Goal: Check status: Check status

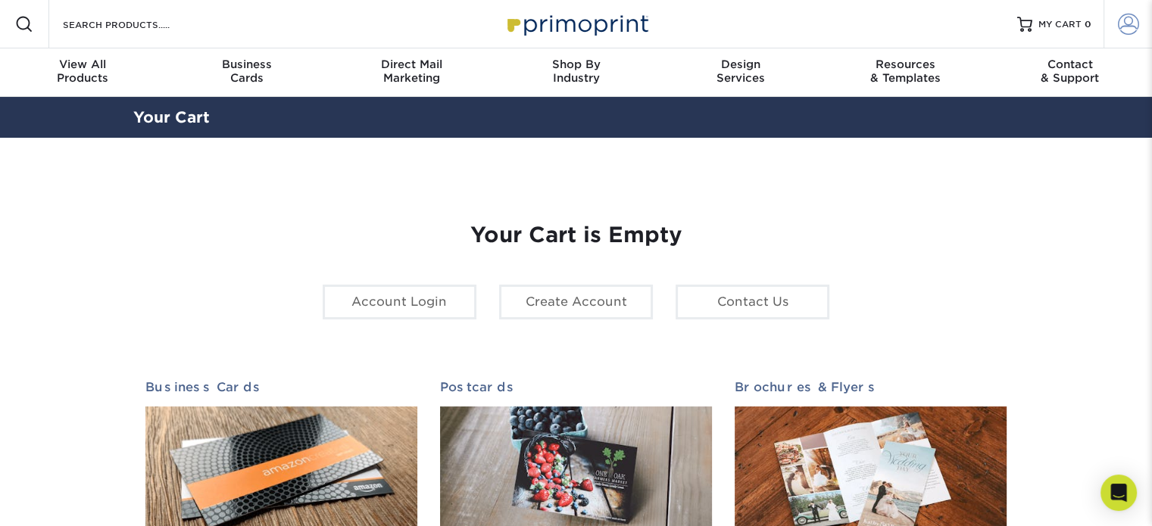
click at [1136, 33] on span at bounding box center [1128, 24] width 21 height 21
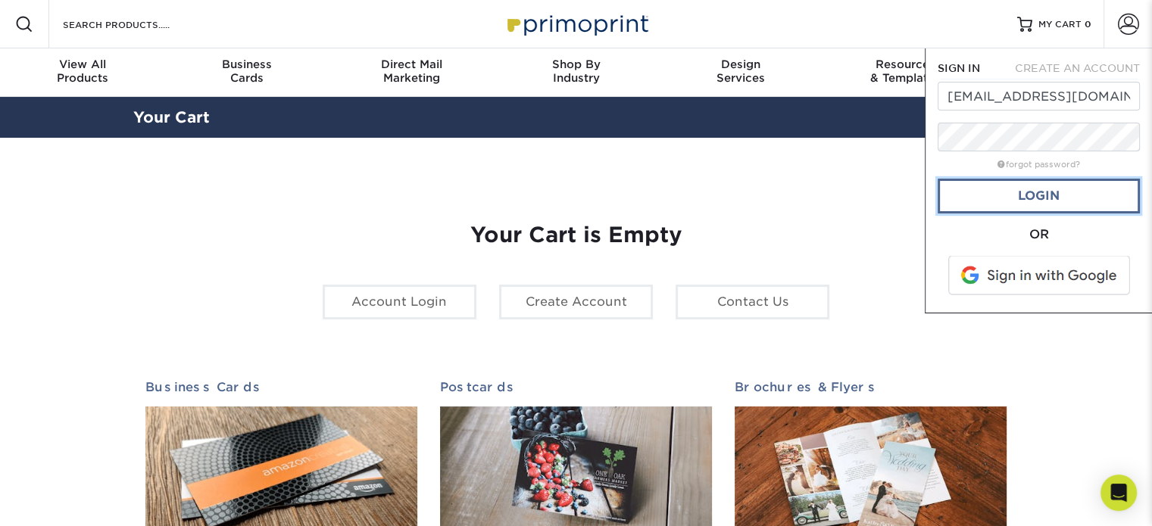
click at [1069, 201] on link "Login" at bounding box center [1039, 196] width 202 height 35
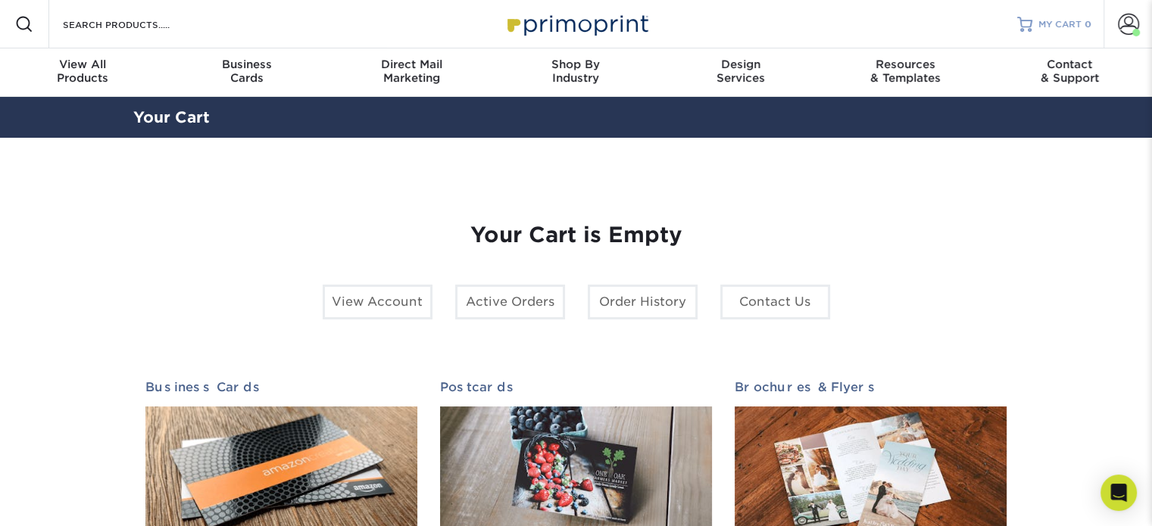
click at [1045, 24] on span "MY CART" at bounding box center [1059, 24] width 43 height 13
click at [1028, 28] on div at bounding box center [1024, 24] width 15 height 15
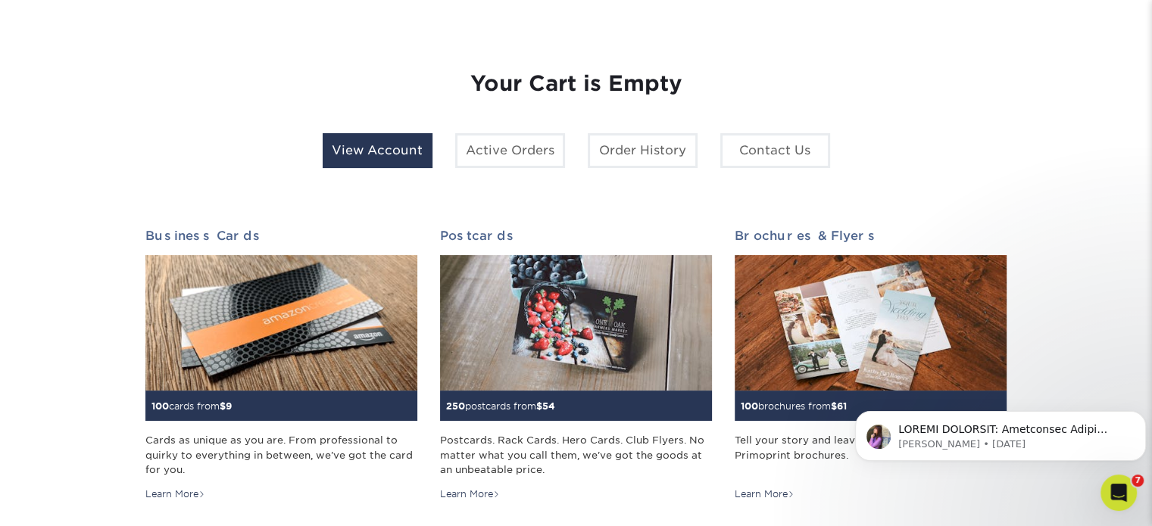
click at [406, 154] on link "View Account" at bounding box center [378, 150] width 110 height 35
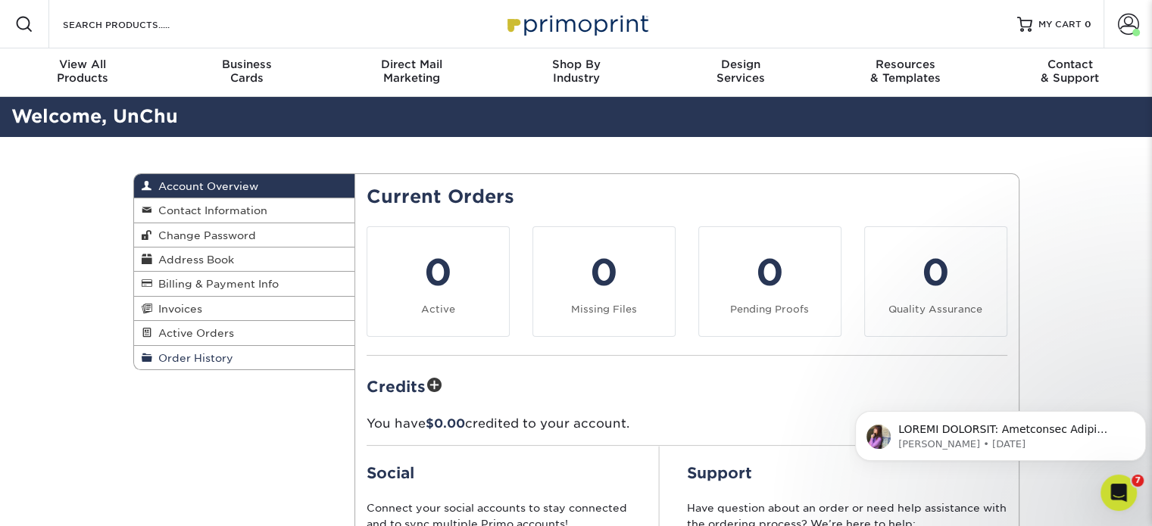
click at [194, 359] on span "Order History" at bounding box center [192, 358] width 81 height 12
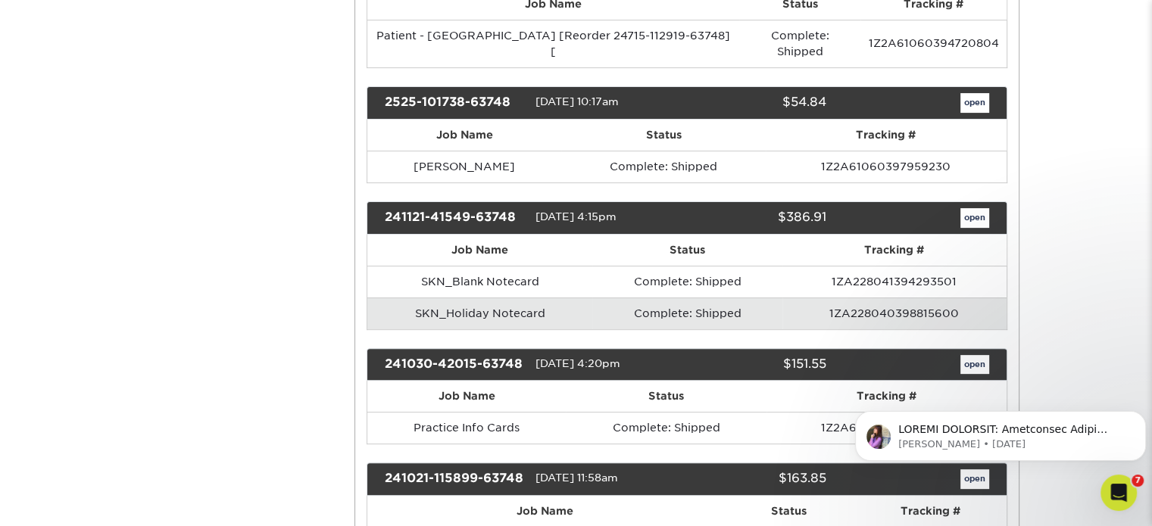
scroll to position [530, 0]
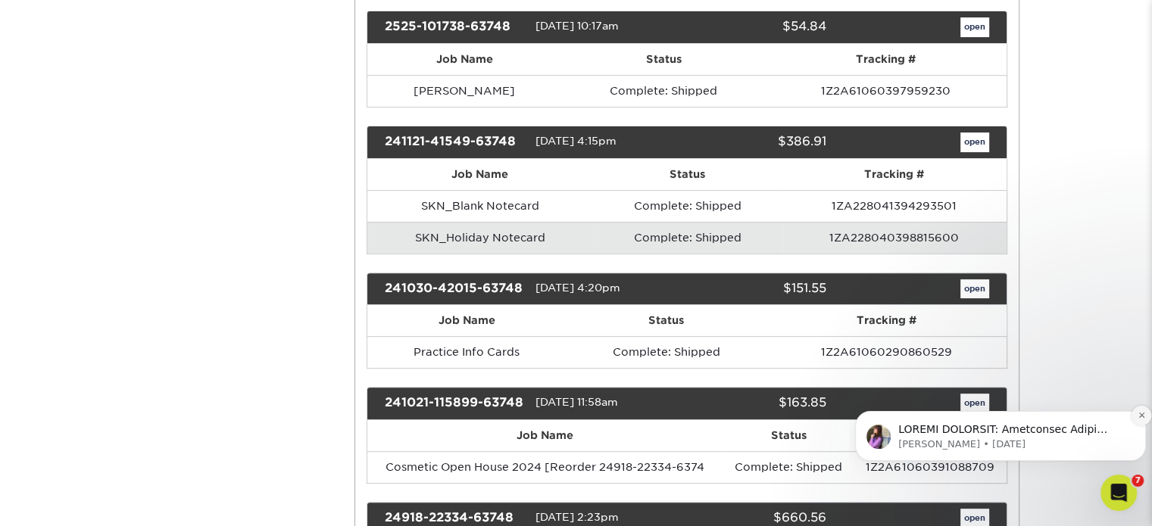
click at [1141, 415] on icon "Dismiss notification" at bounding box center [1140, 415] width 5 height 5
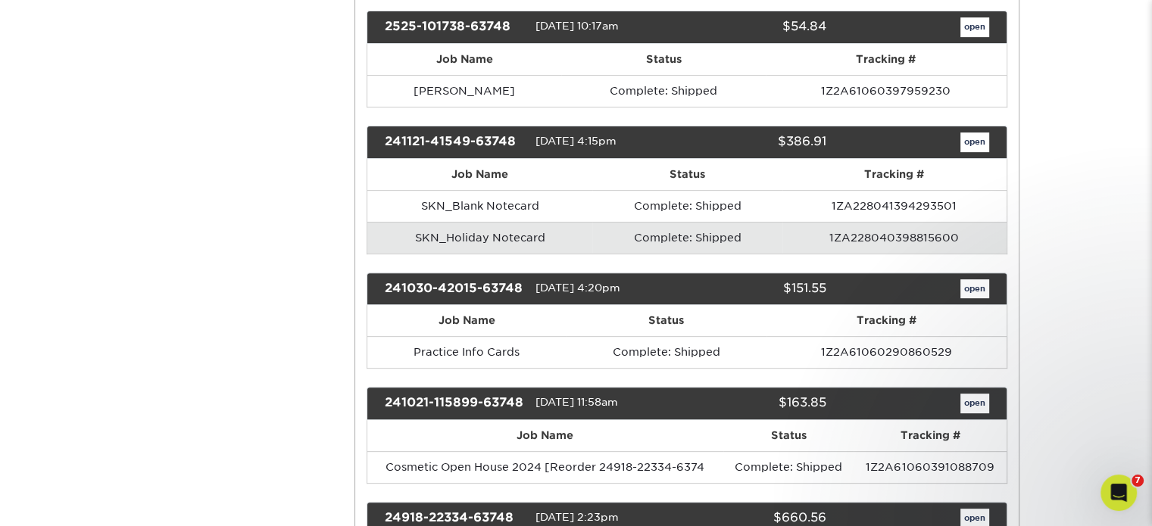
click at [1128, 489] on icon "Open Intercom Messenger" at bounding box center [1118, 493] width 25 height 25
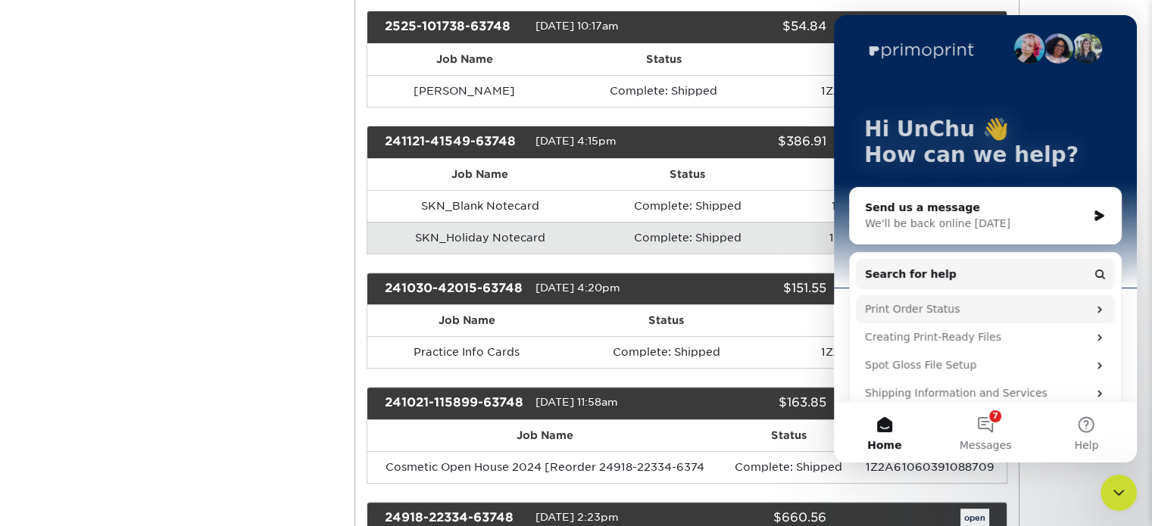
scroll to position [0, 0]
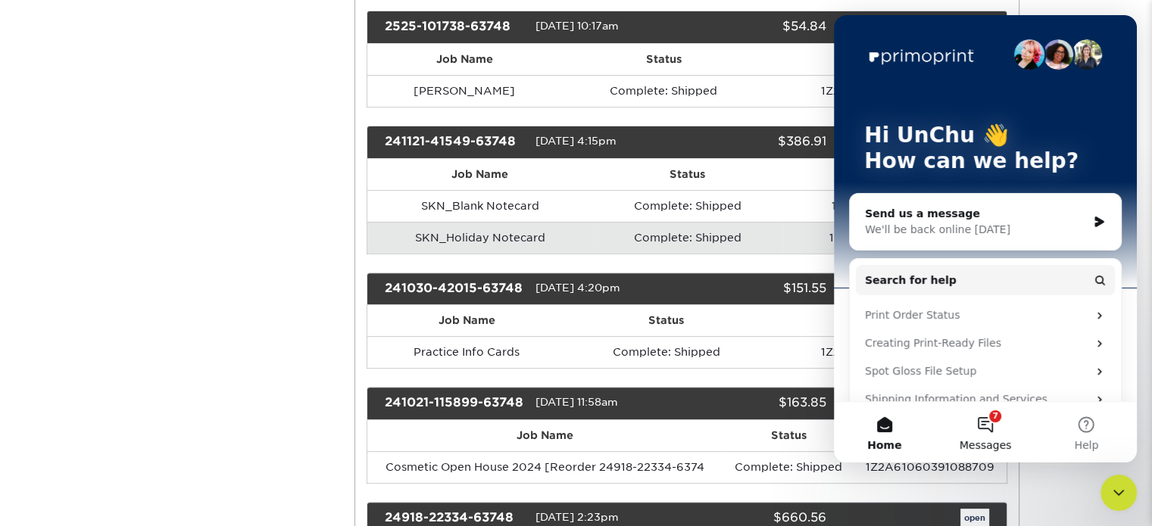
click at [991, 423] on button "7 Messages" at bounding box center [985, 432] width 101 height 61
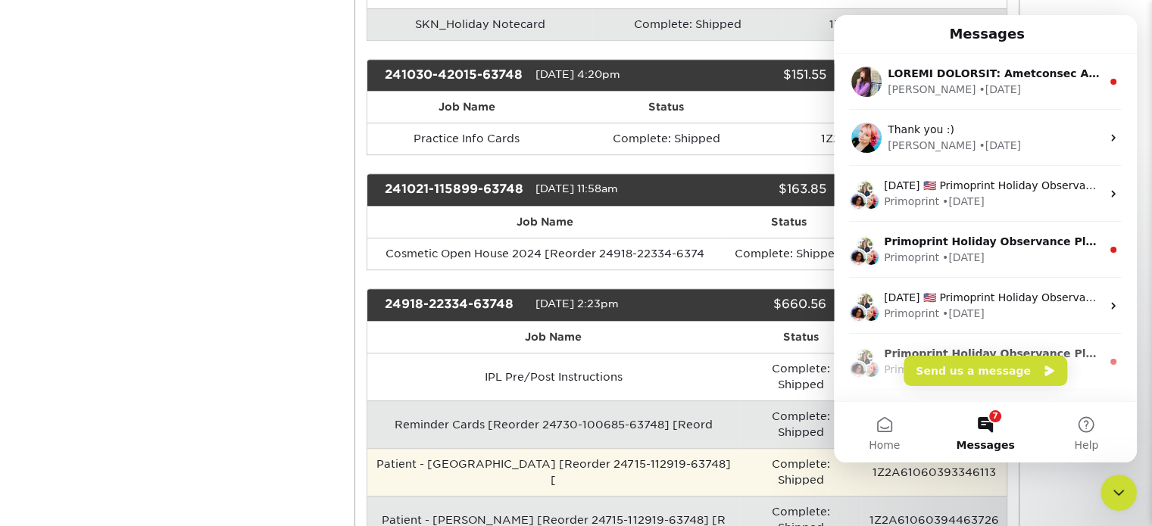
scroll to position [757, 0]
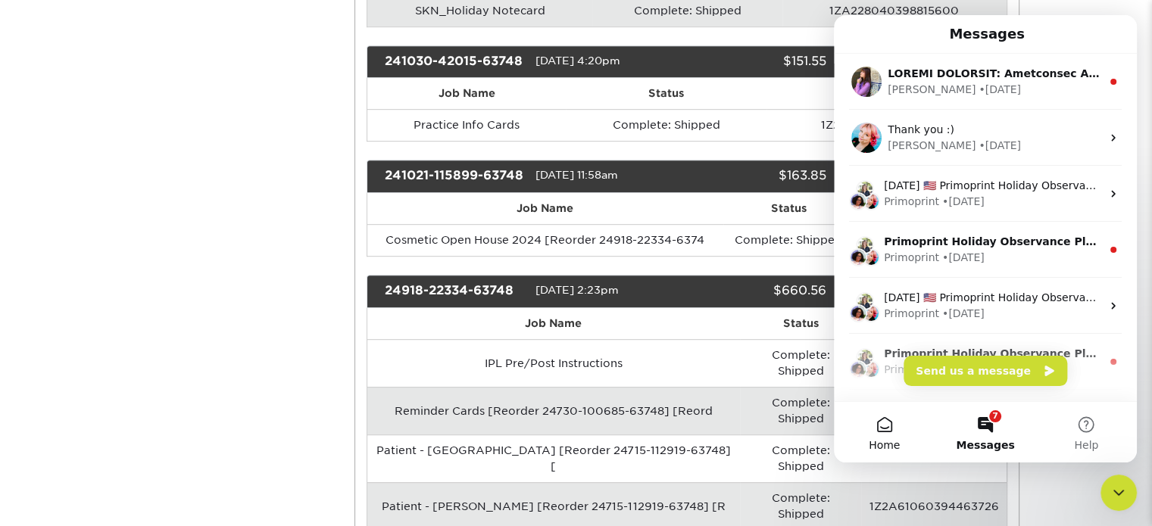
click at [888, 428] on button "Home" at bounding box center [884, 432] width 101 height 61
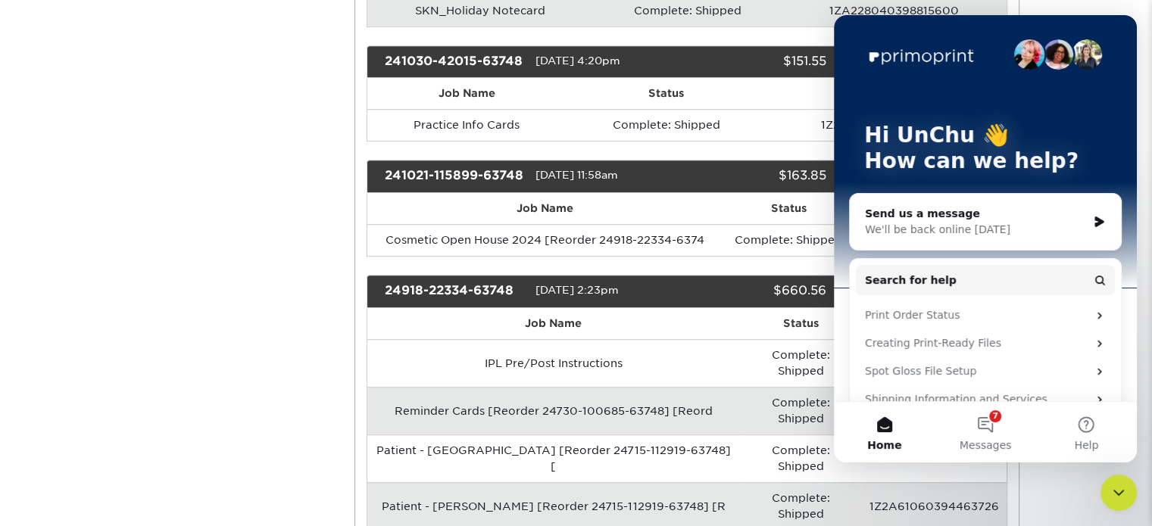
click at [321, 336] on div "Order History Account Overview Contact Information Change Password Address Book…" at bounding box center [576, 436] width 909 height 2112
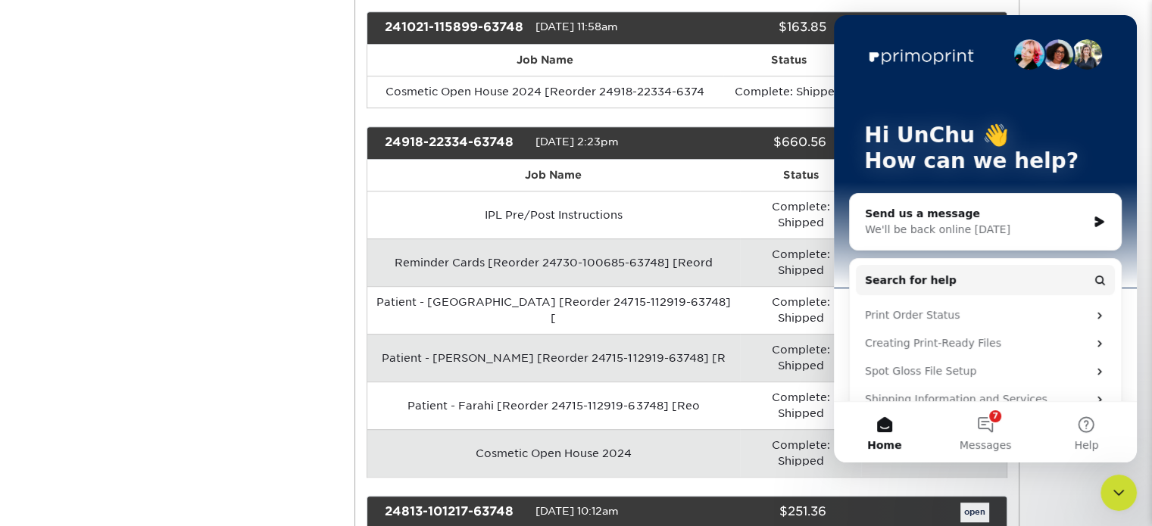
scroll to position [909, 0]
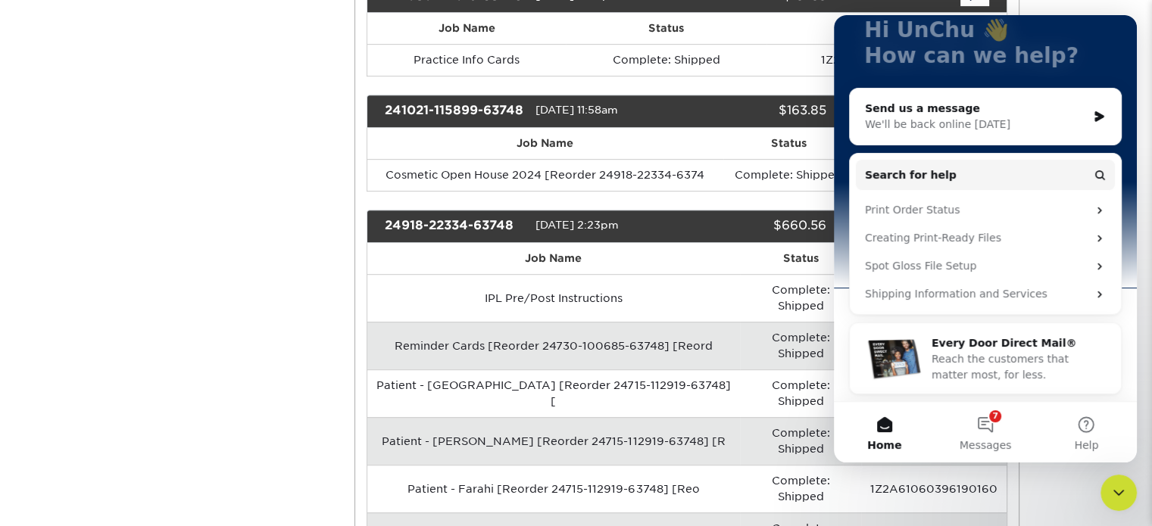
scroll to position [757, 0]
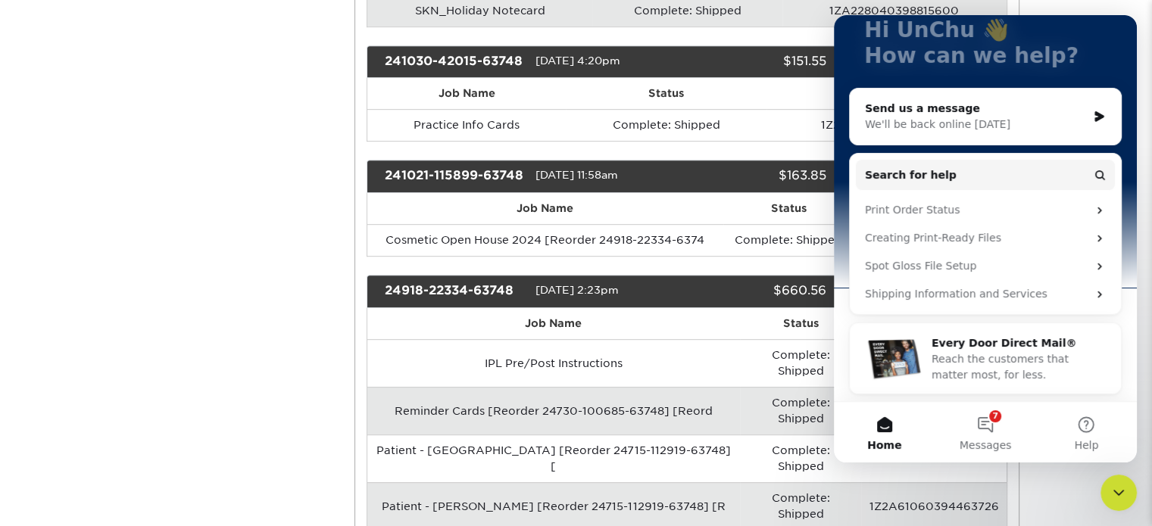
click at [317, 416] on div "Order History Account Overview Contact Information Change Password Address Book…" at bounding box center [576, 436] width 909 height 2112
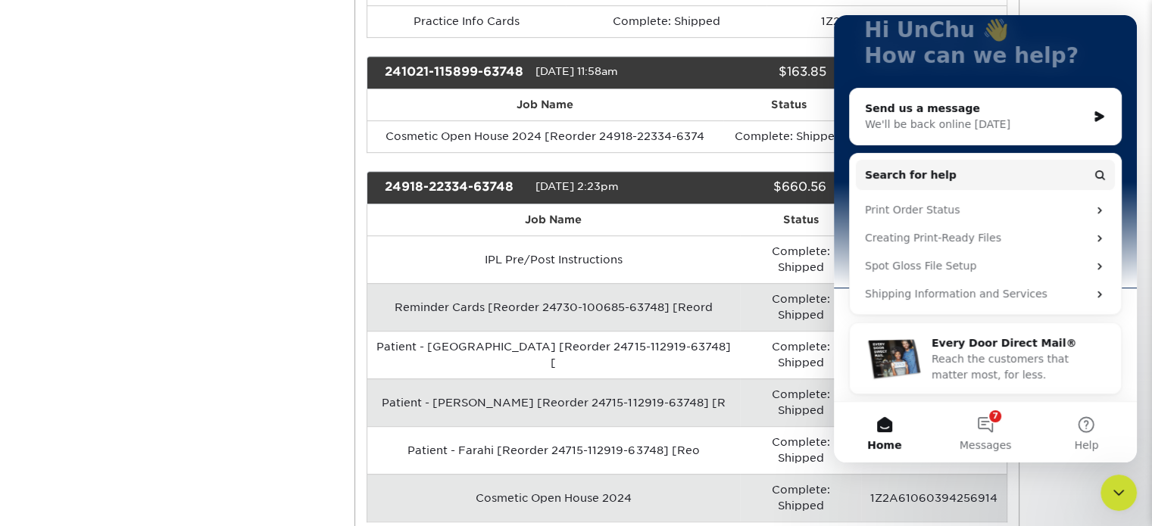
scroll to position [985, 0]
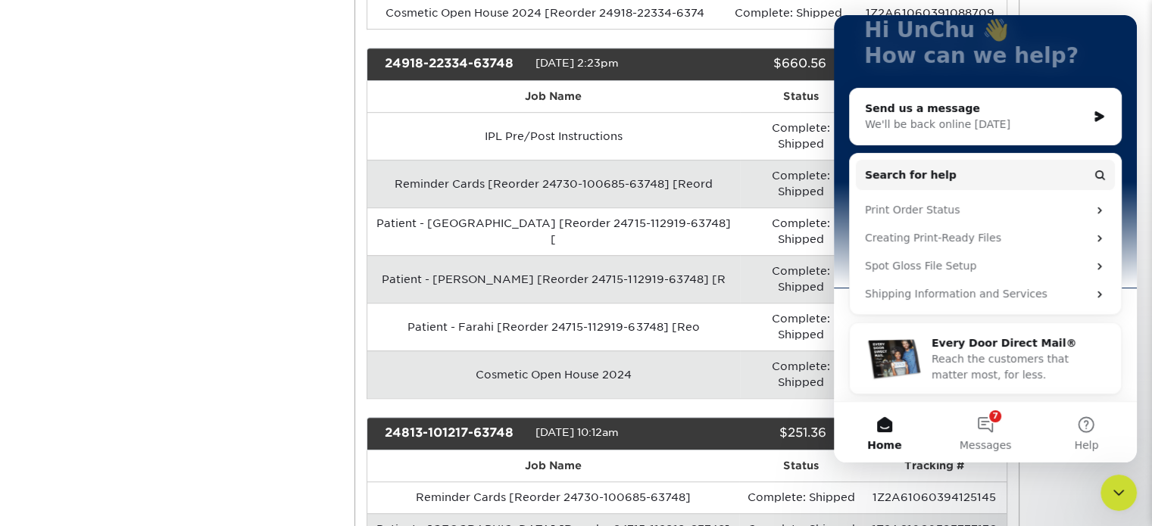
click at [230, 281] on div "Order History Account Overview Contact Information Change Password Address Book…" at bounding box center [576, 209] width 909 height 2112
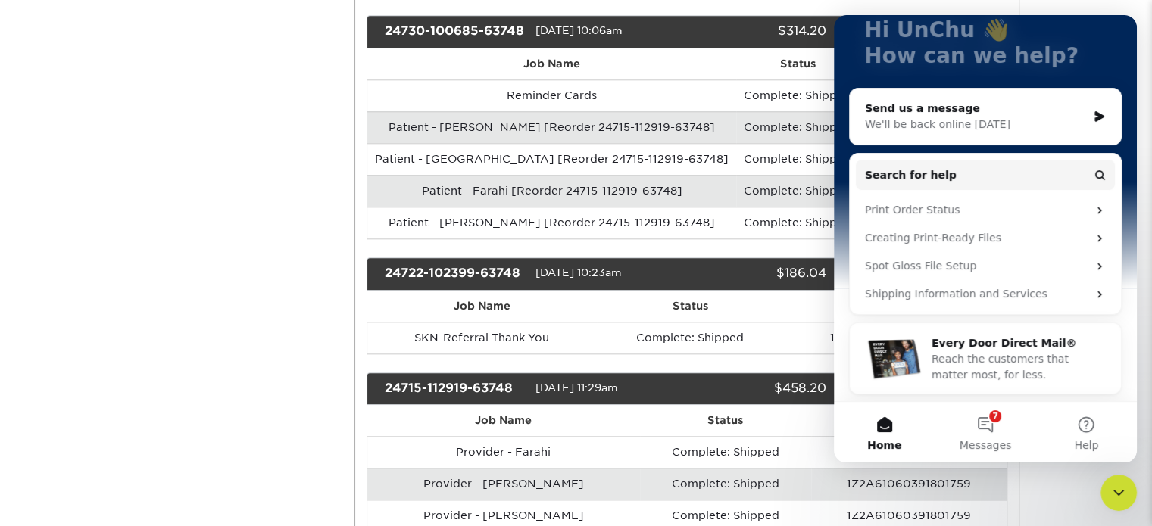
scroll to position [1590, 0]
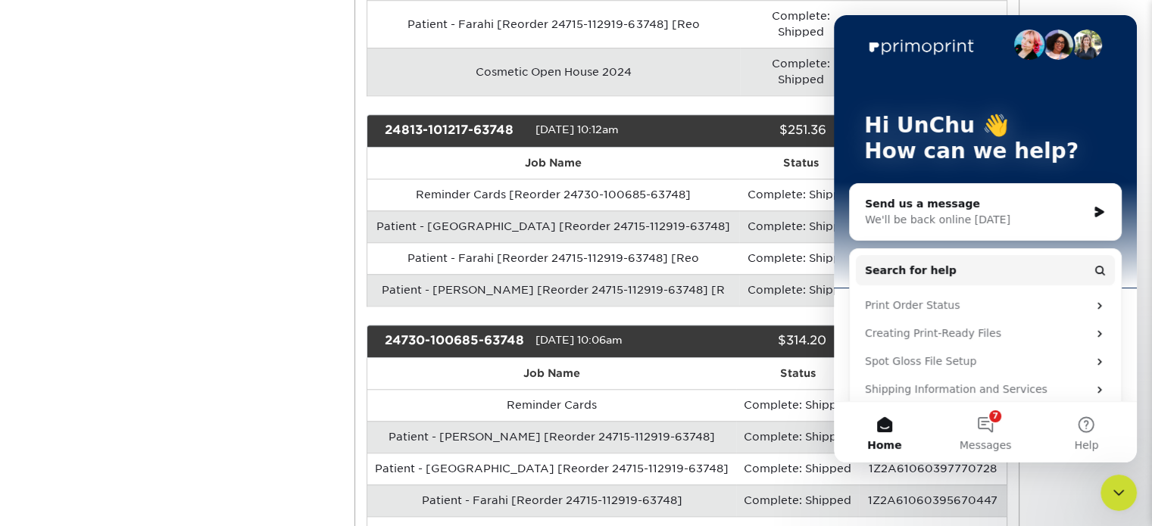
scroll to position [0, 0]
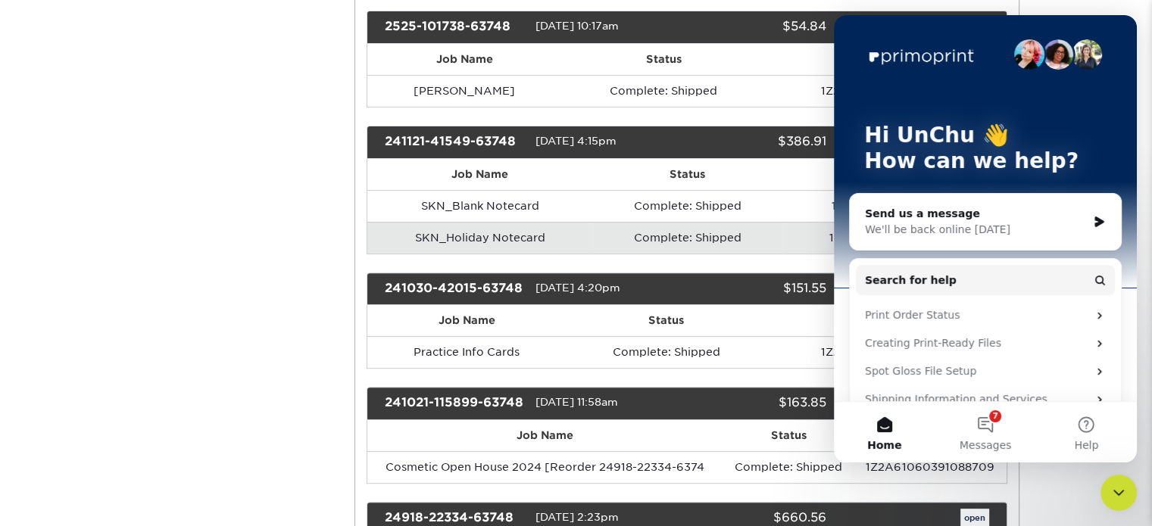
scroll to position [454, 0]
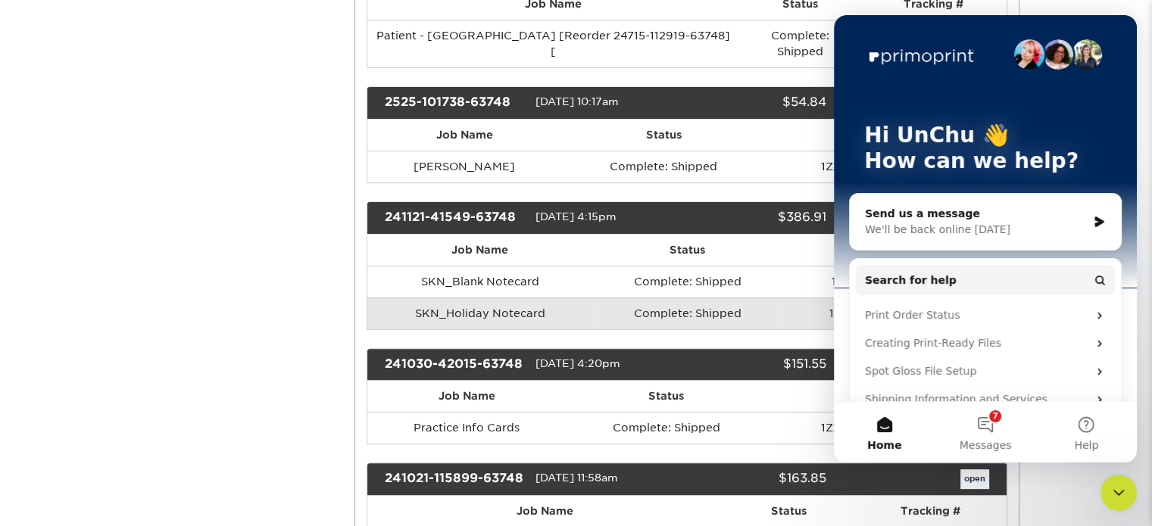
click at [883, 431] on button "Home" at bounding box center [884, 432] width 101 height 61
click at [1120, 491] on icon "Close Intercom Messenger" at bounding box center [1119, 493] width 18 height 18
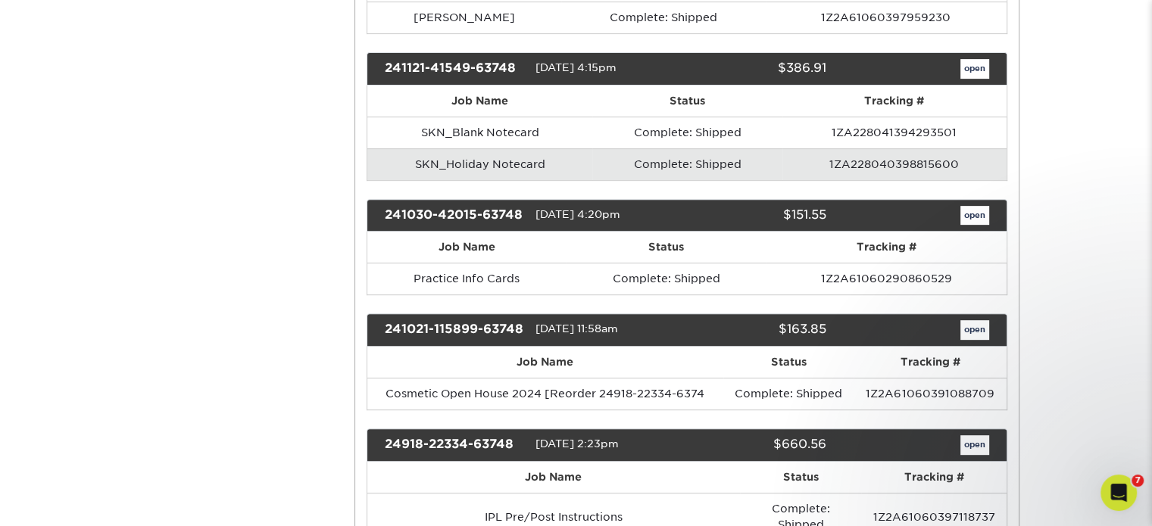
scroll to position [530, 0]
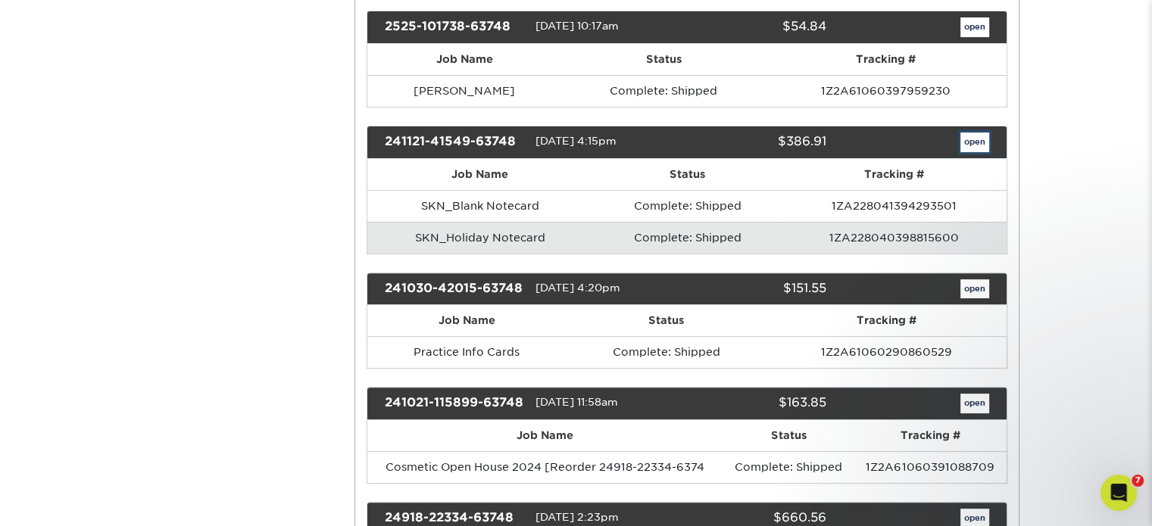
click at [983, 133] on link "open" at bounding box center [974, 143] width 29 height 20
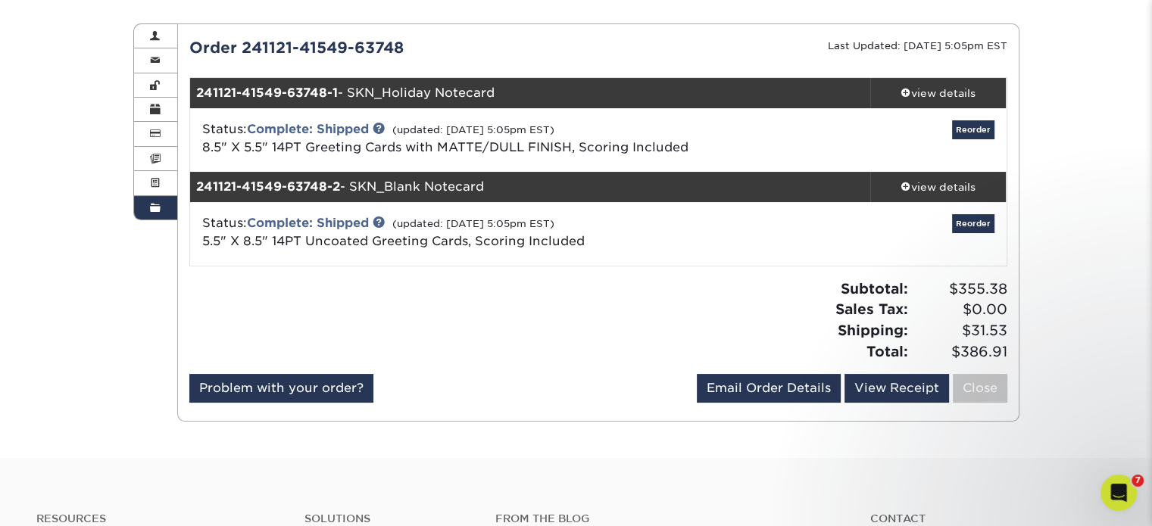
scroll to position [151, 0]
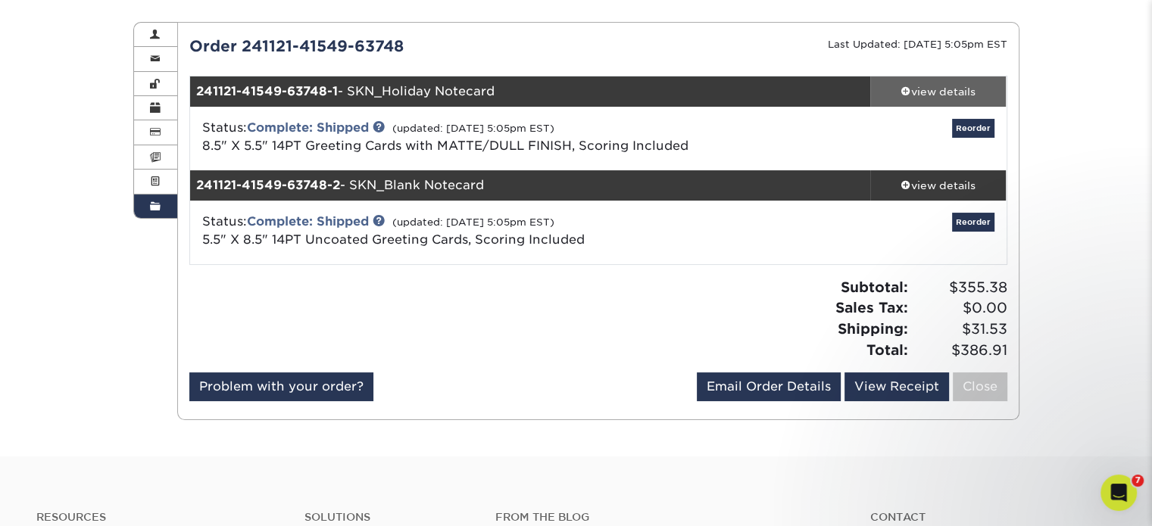
click at [927, 91] on div "view details" at bounding box center [938, 91] width 136 height 15
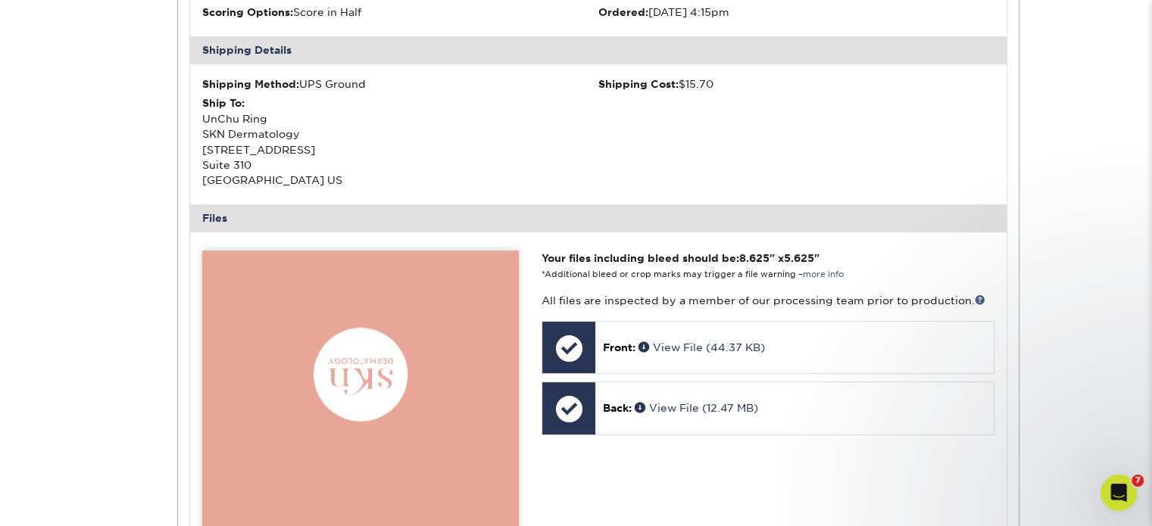
scroll to position [76, 0]
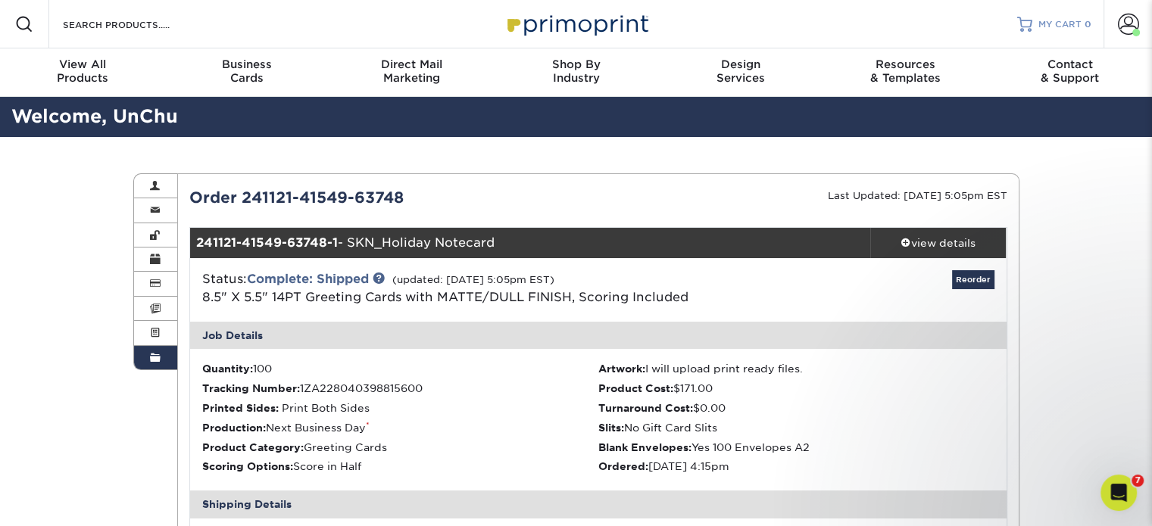
click at [1051, 24] on span "MY CART" at bounding box center [1059, 24] width 43 height 13
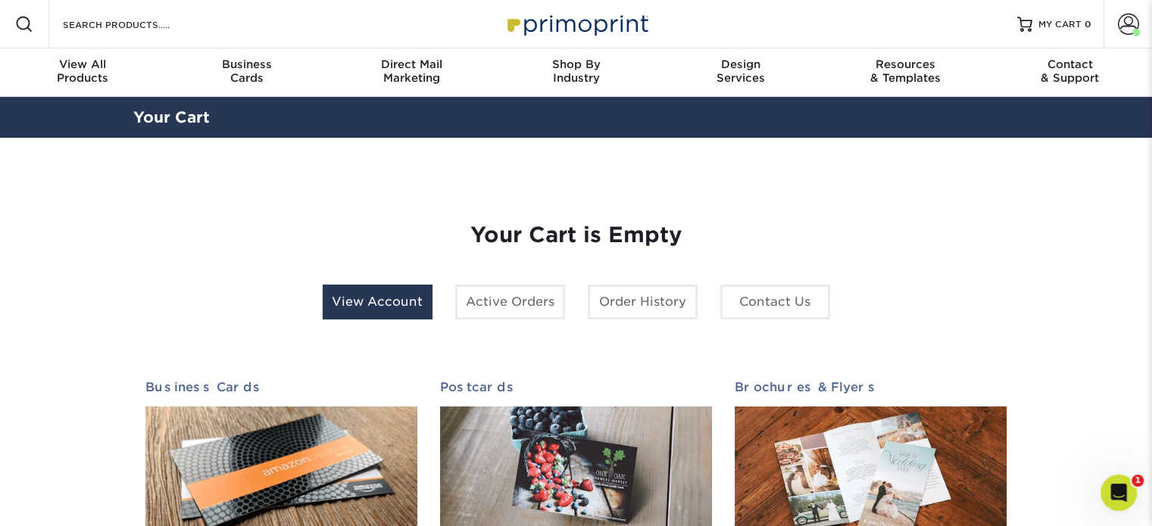
click at [398, 307] on link "View Account" at bounding box center [378, 302] width 110 height 35
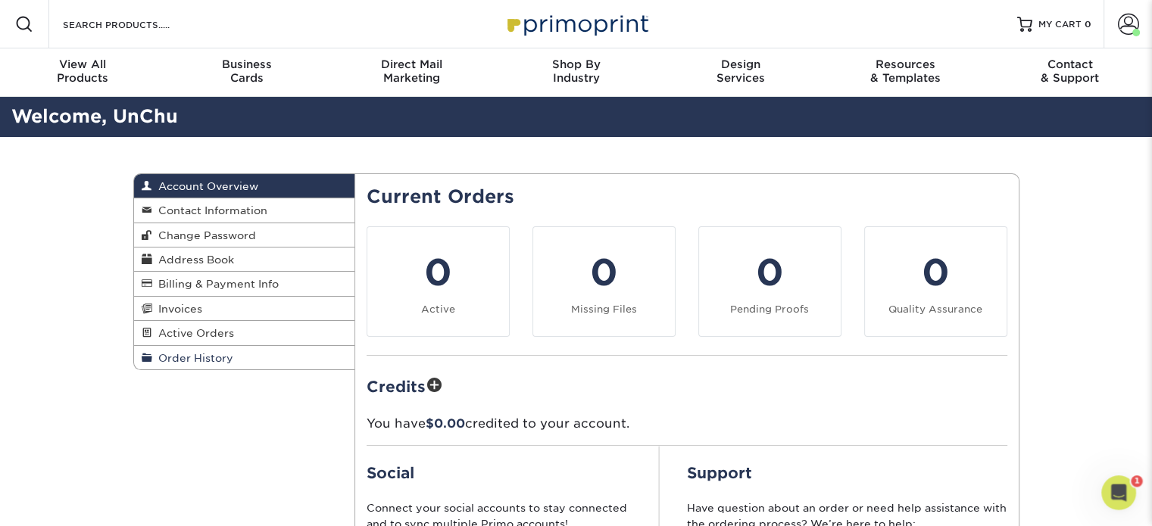
click at [221, 362] on span "Order History" at bounding box center [192, 358] width 81 height 12
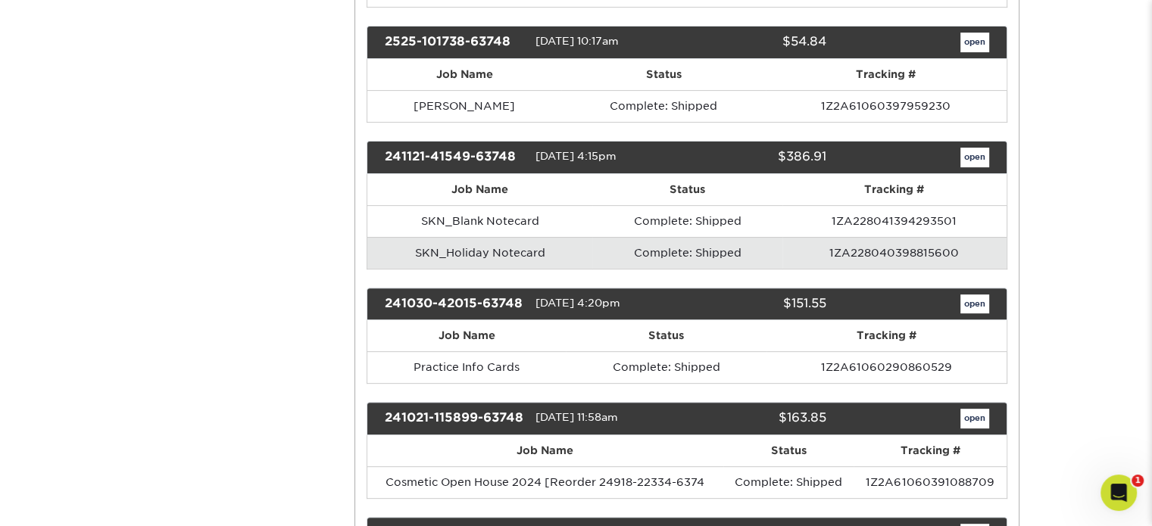
scroll to position [530, 0]
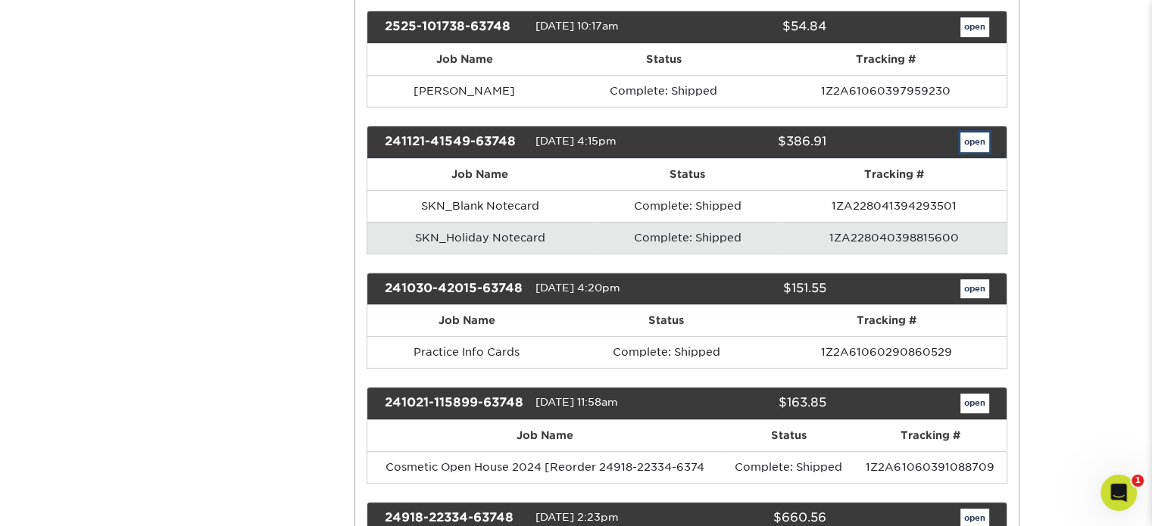
click at [968, 133] on link "open" at bounding box center [974, 143] width 29 height 20
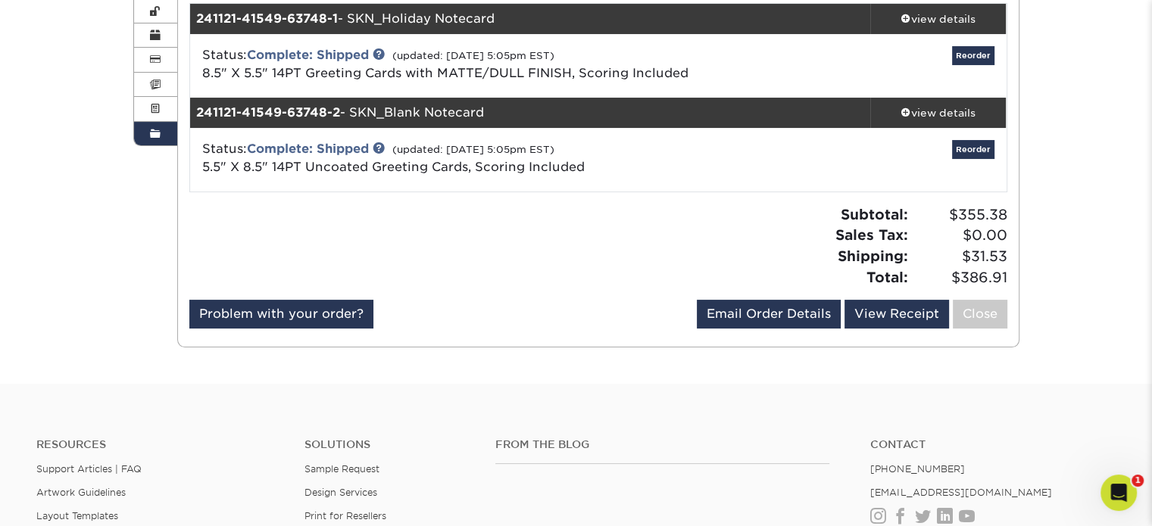
scroll to position [151, 0]
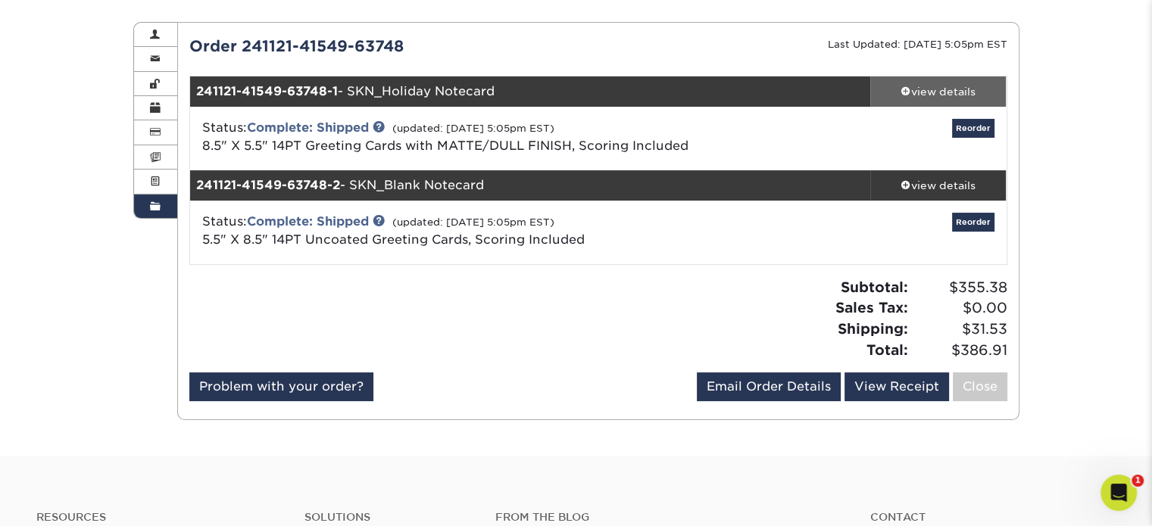
click at [938, 92] on div "view details" at bounding box center [938, 91] width 136 height 15
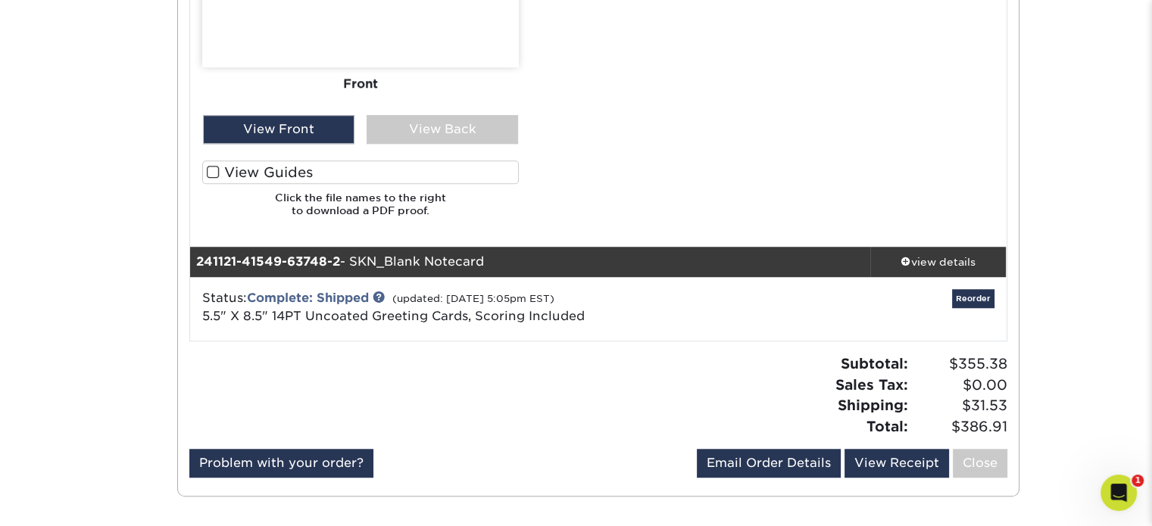
scroll to position [1288, 0]
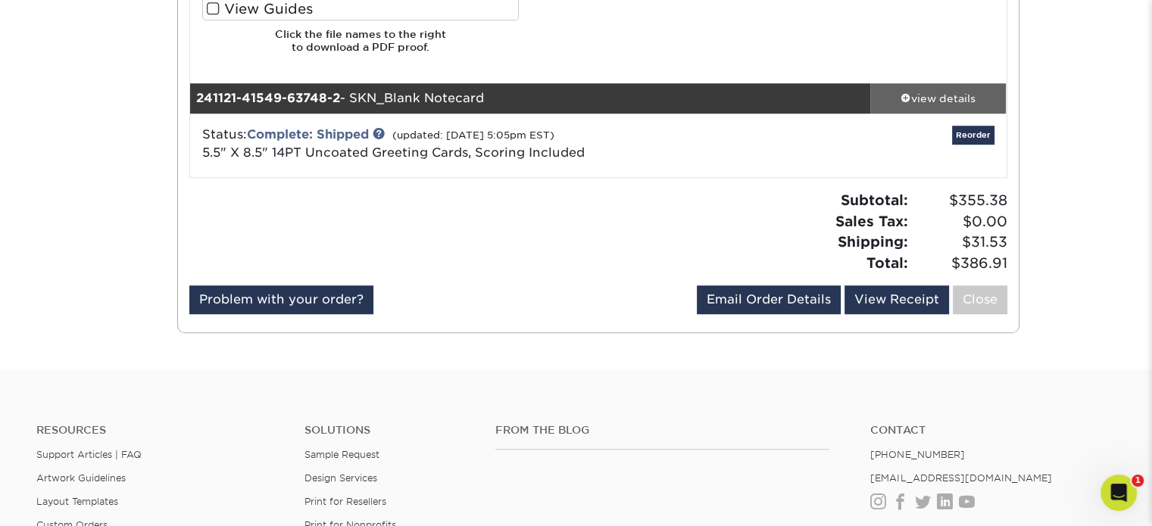
click at [948, 102] on div "view details" at bounding box center [938, 98] width 136 height 15
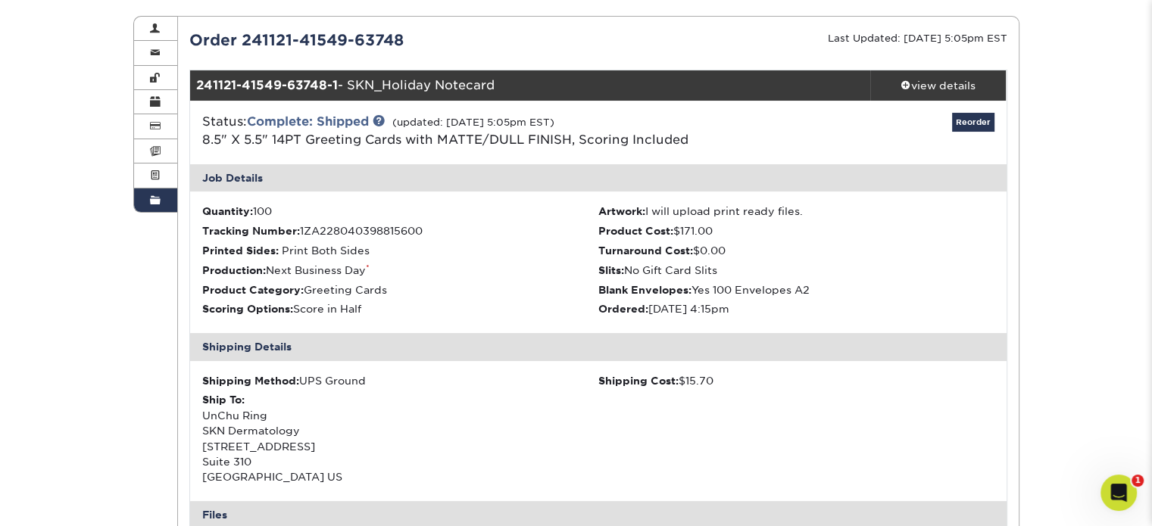
scroll to position [153, 0]
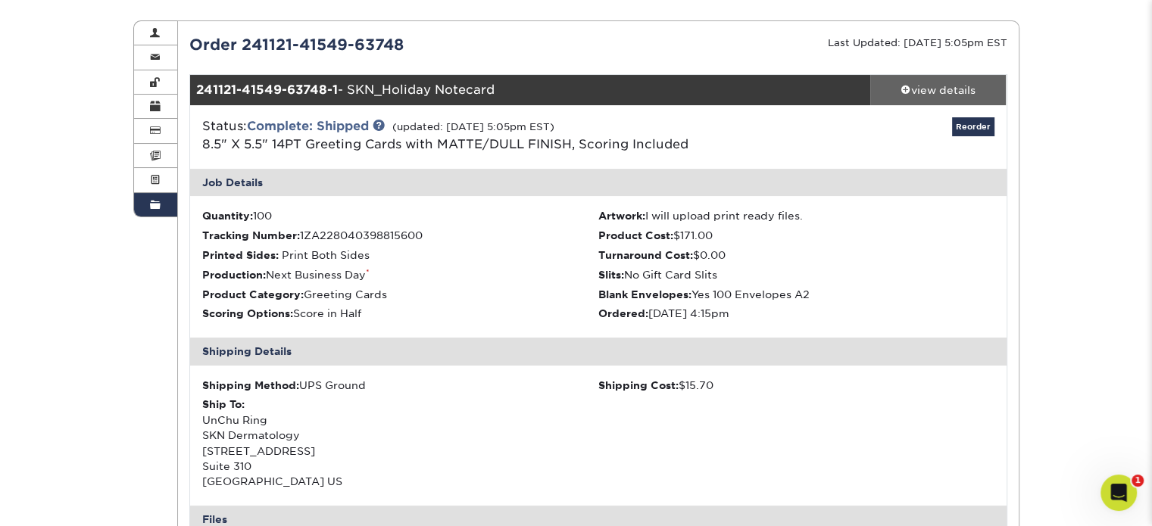
click at [914, 86] on div "view details" at bounding box center [938, 90] width 136 height 15
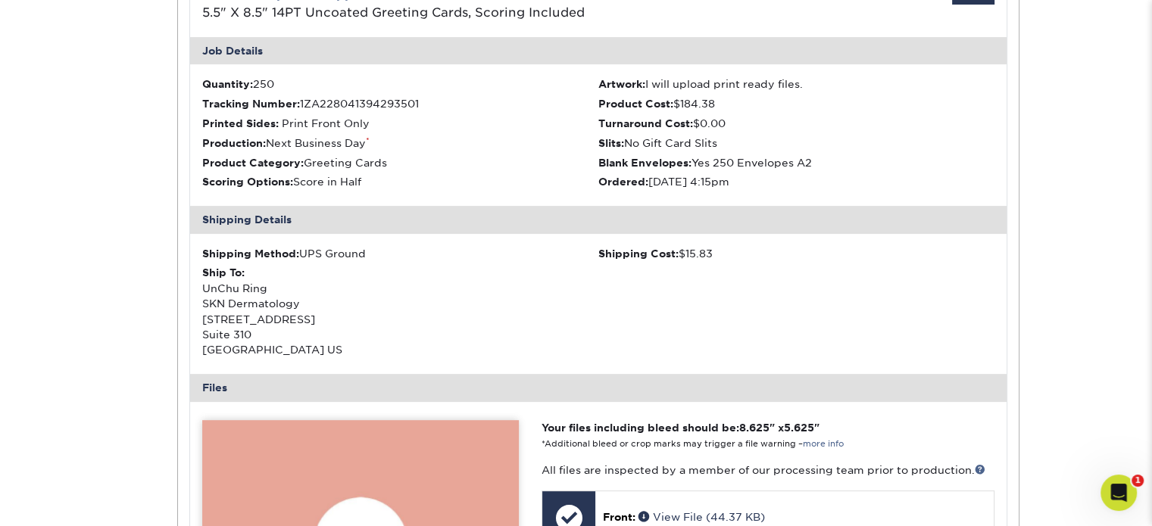
scroll to position [151, 0]
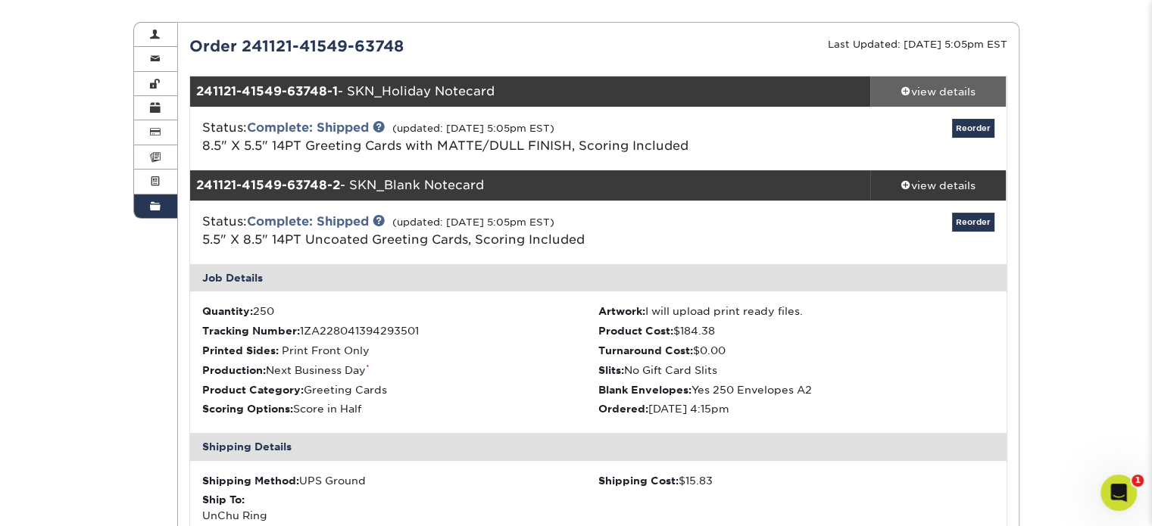
click at [944, 90] on div "view details" at bounding box center [938, 91] width 136 height 15
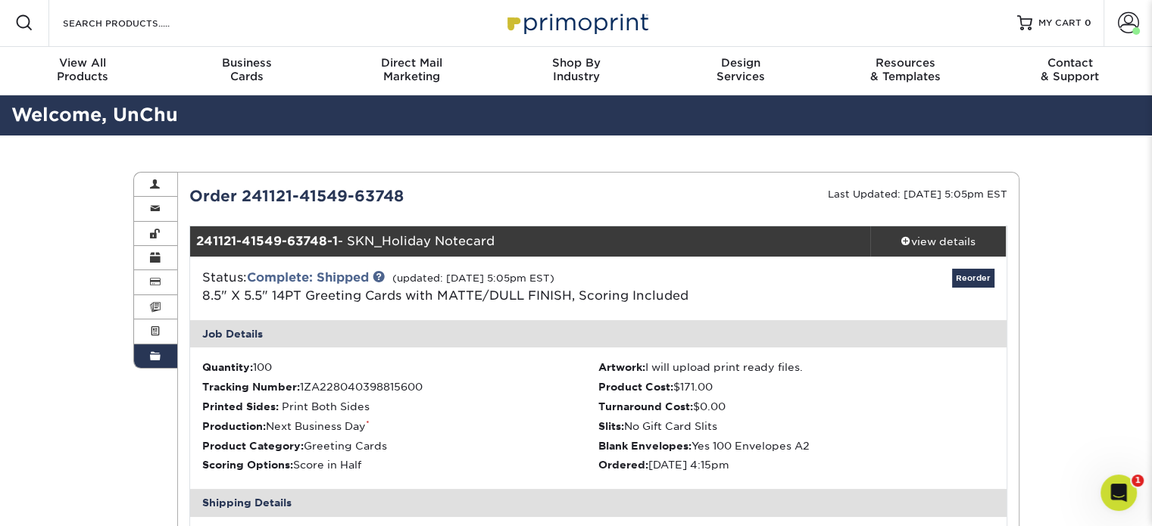
scroll to position [0, 0]
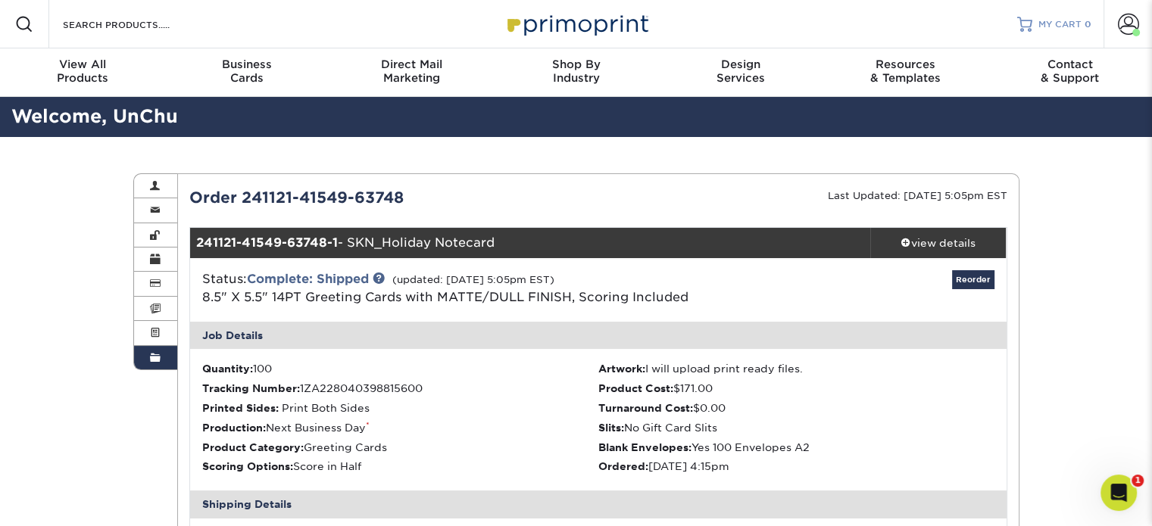
click at [1040, 28] on span "MY CART" at bounding box center [1059, 24] width 43 height 13
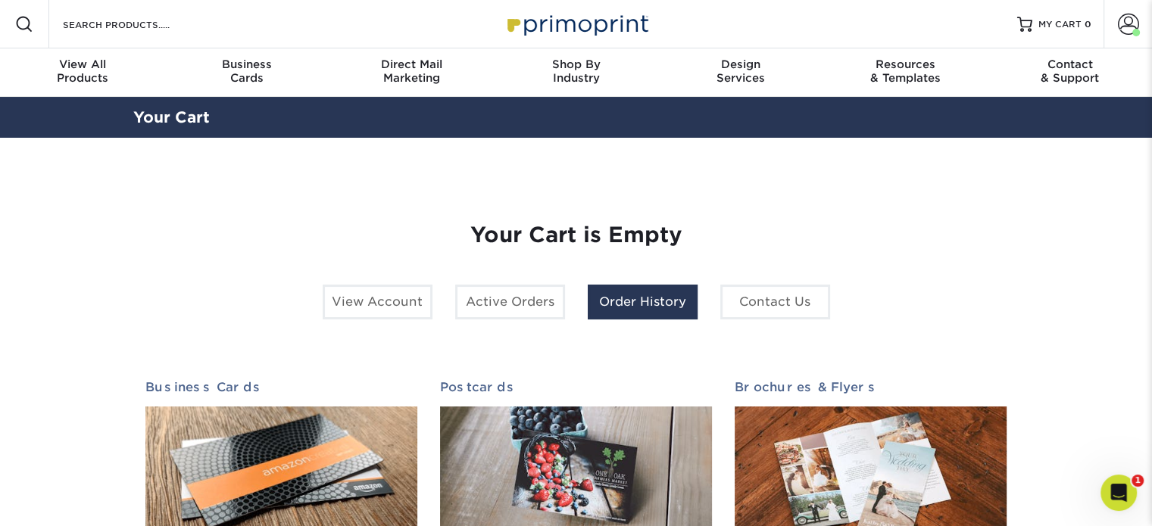
click at [607, 304] on link "Order History" at bounding box center [643, 302] width 110 height 35
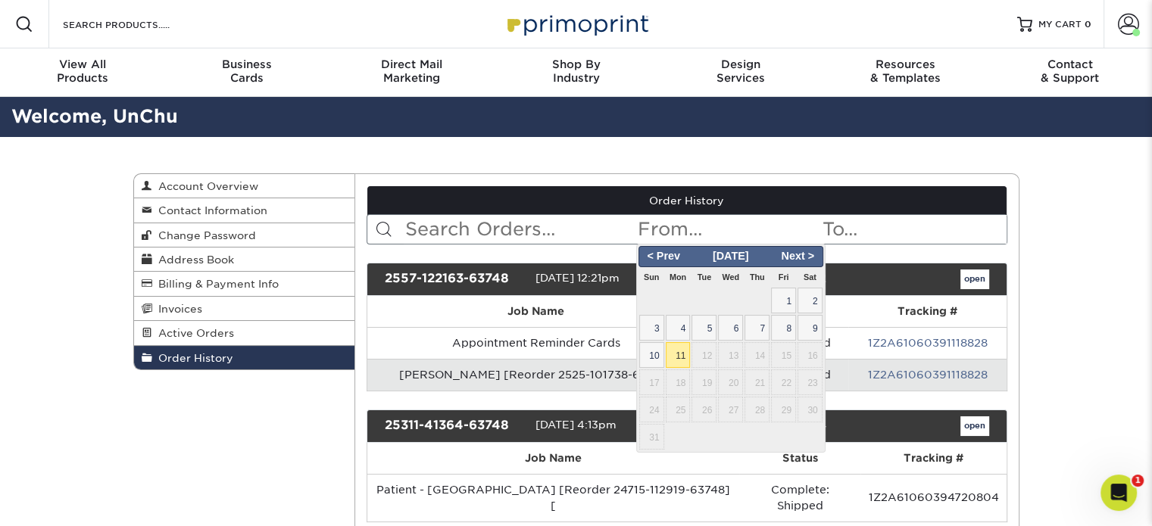
click at [695, 226] on input "text" at bounding box center [728, 229] width 185 height 29
click at [648, 257] on span "< Prev" at bounding box center [664, 256] width 46 height 17
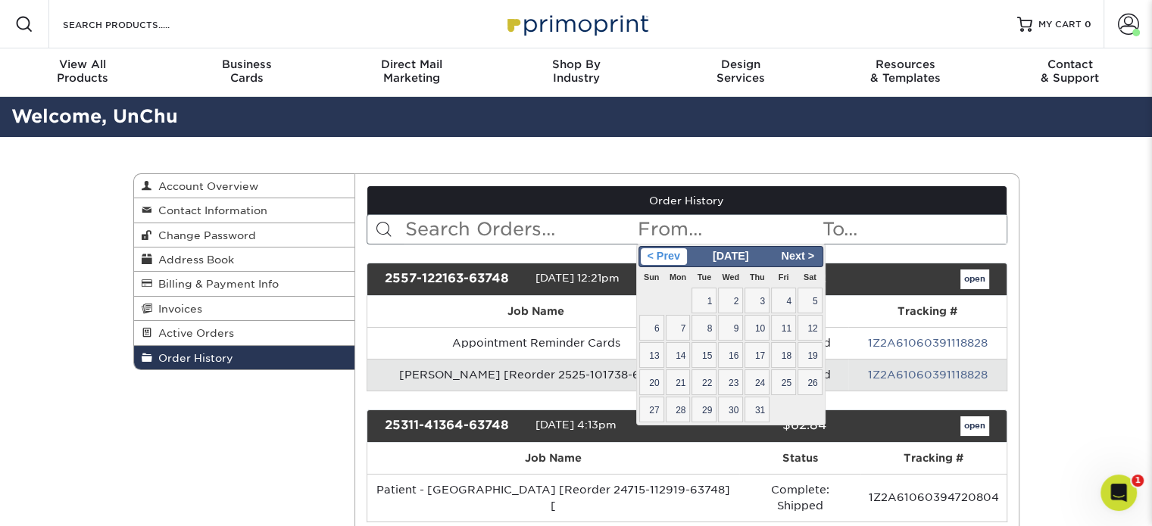
click at [648, 257] on span "< Prev" at bounding box center [664, 256] width 46 height 17
click at [650, 255] on span "< Prev" at bounding box center [664, 256] width 46 height 17
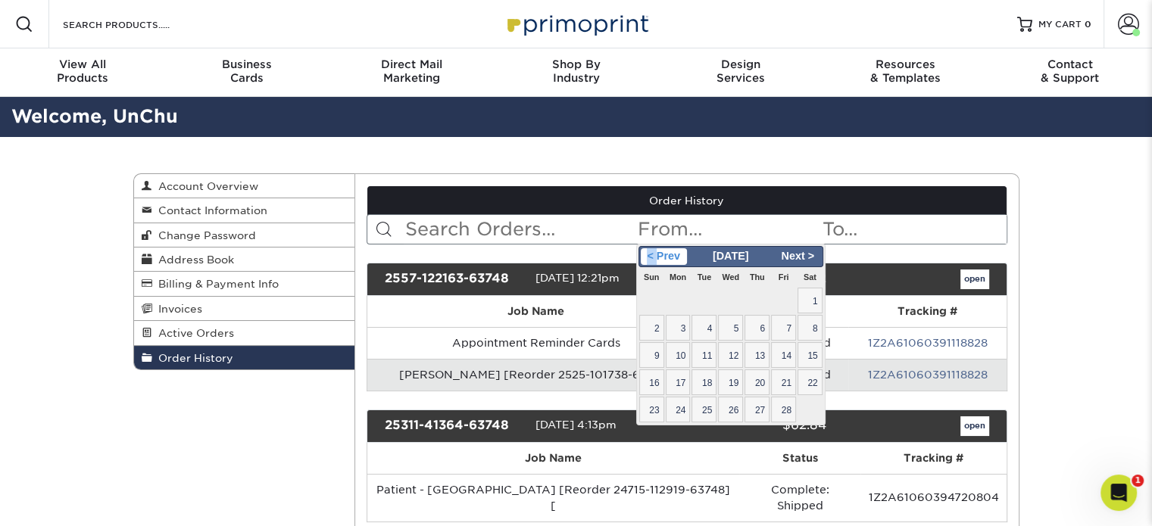
click at [650, 255] on span "< Prev" at bounding box center [664, 256] width 46 height 17
click at [711, 300] on span "1" at bounding box center [703, 301] width 25 height 26
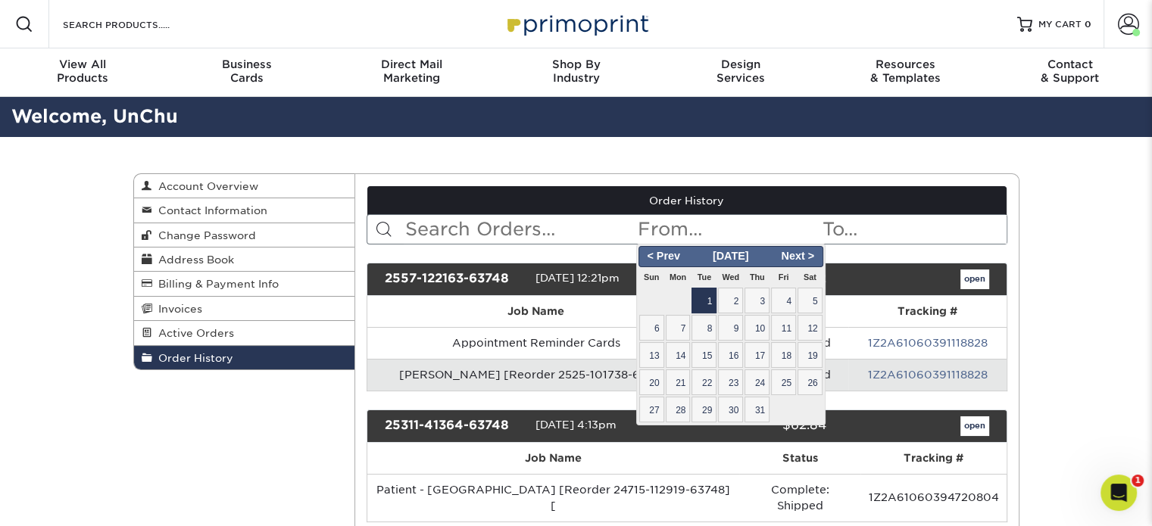
type input "[DATE]"
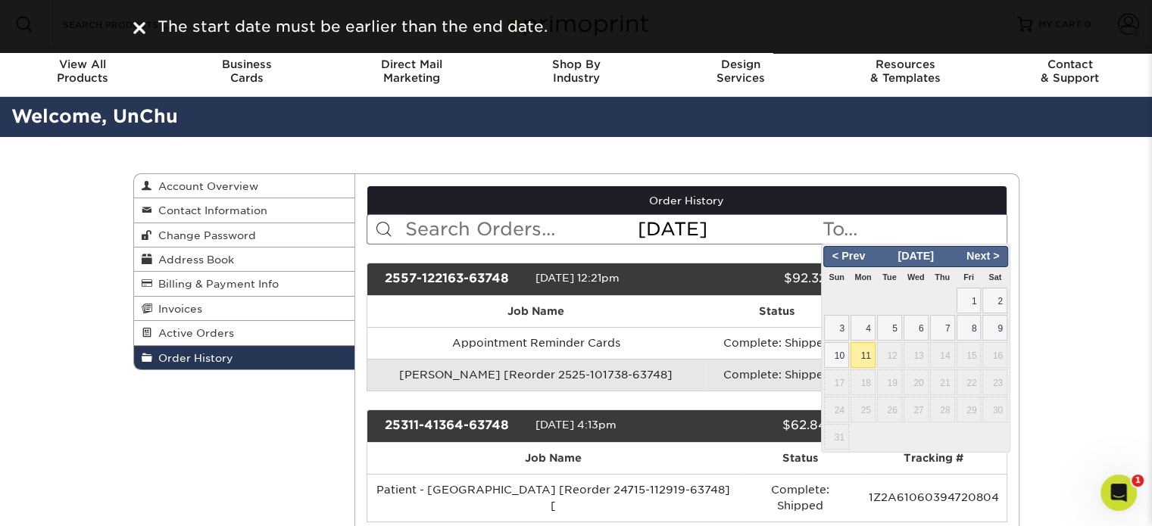
click at [841, 226] on input "text" at bounding box center [913, 229] width 185 height 29
click at [838, 256] on span "< Prev" at bounding box center [849, 256] width 46 height 17
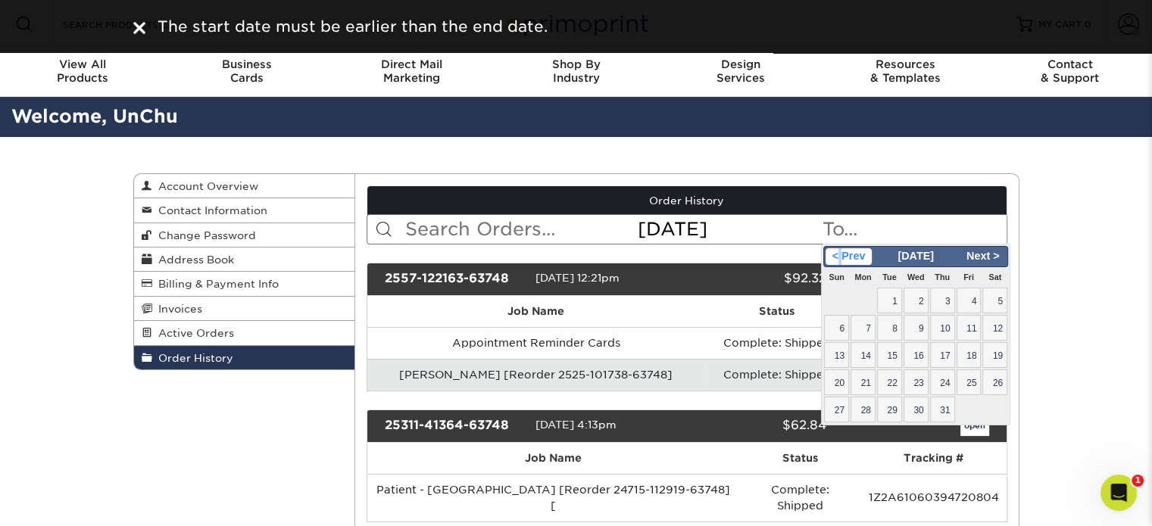
click at [838, 256] on span "< Prev" at bounding box center [849, 256] width 46 height 17
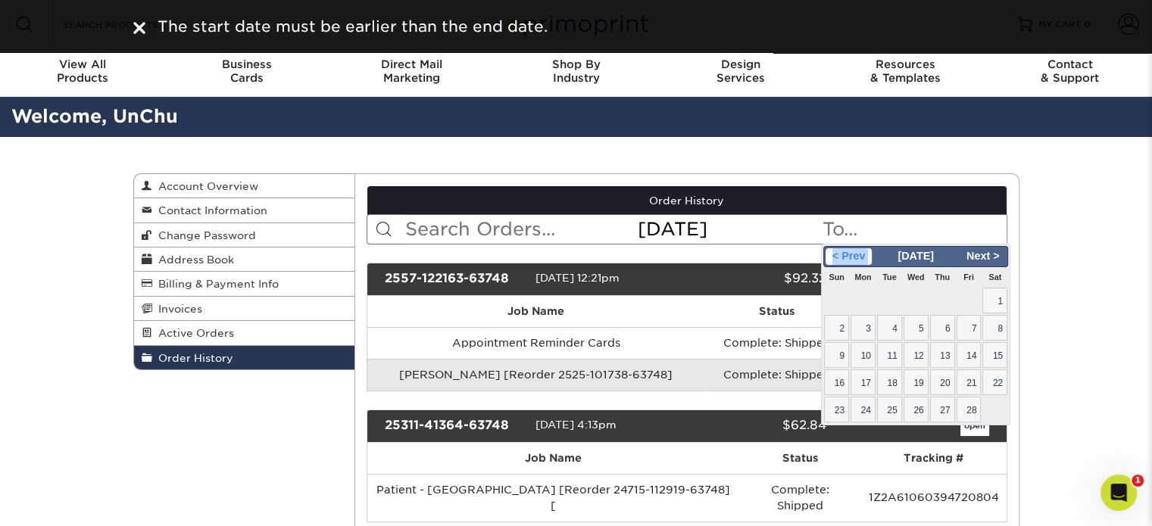
click at [838, 256] on span "< Prev" at bounding box center [849, 256] width 46 height 17
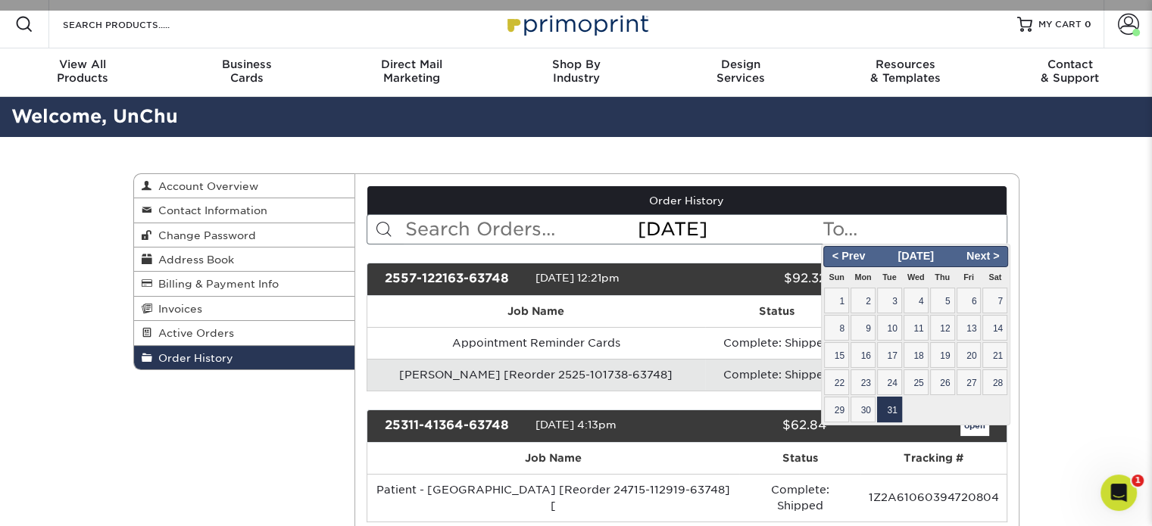
click at [895, 411] on span "31" at bounding box center [889, 410] width 25 height 26
type input "[DATE]"
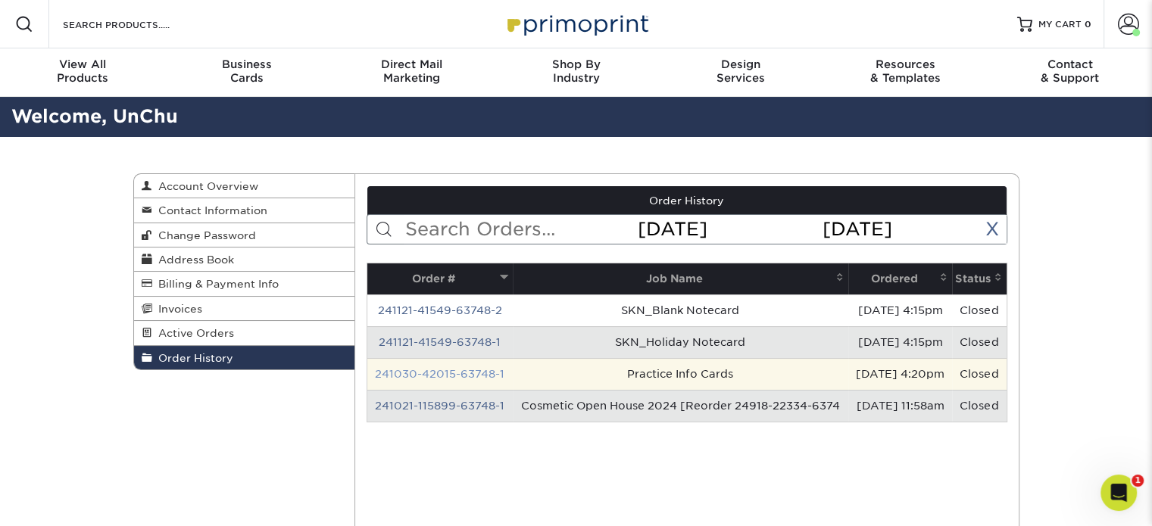
click at [477, 372] on link "241030-42015-63748-1" at bounding box center [440, 374] width 130 height 12
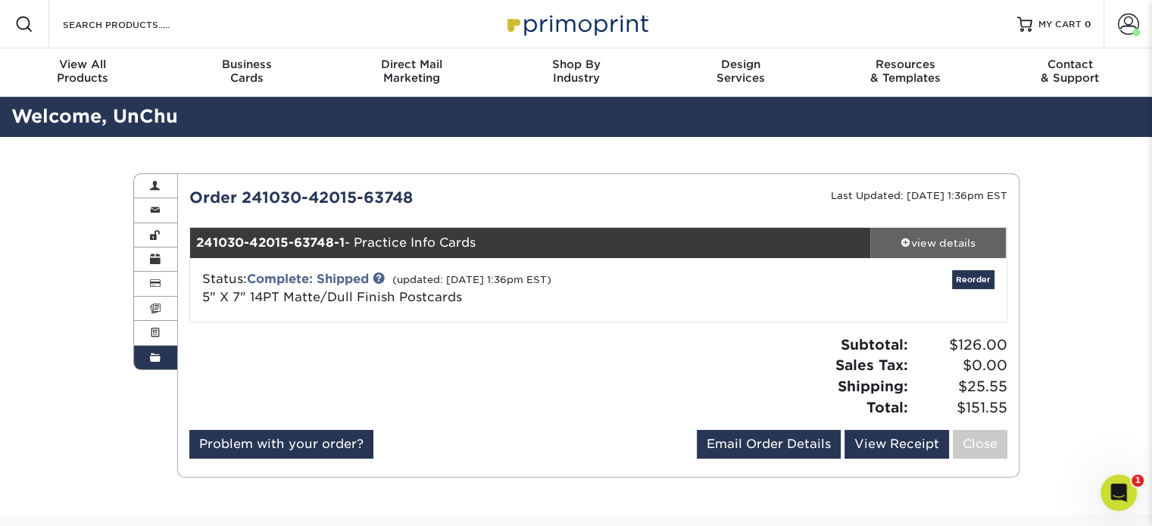
click at [918, 242] on div "view details" at bounding box center [938, 243] width 136 height 15
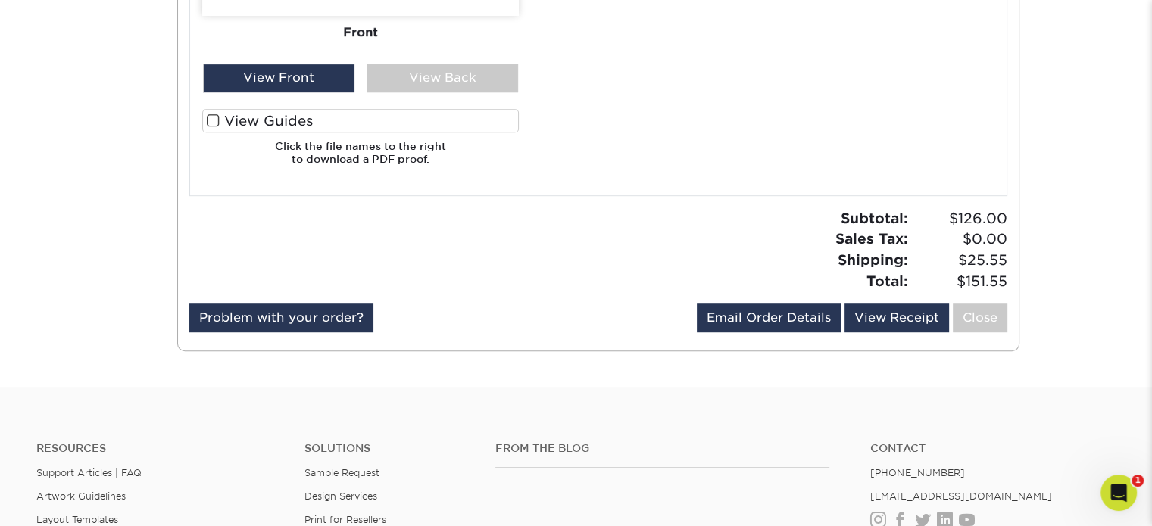
scroll to position [833, 0]
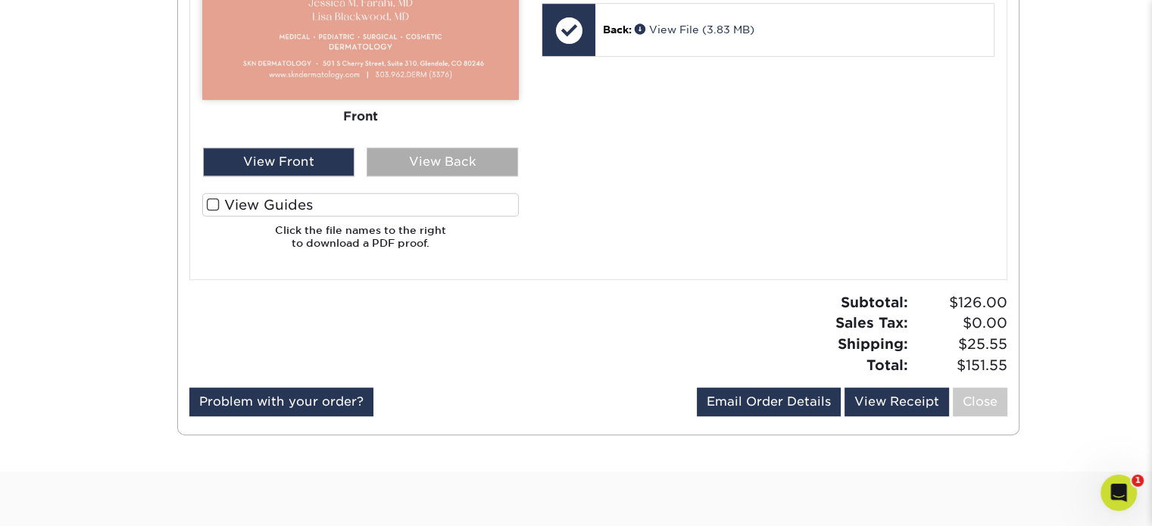
click at [461, 159] on div "View Back" at bounding box center [442, 162] width 151 height 29
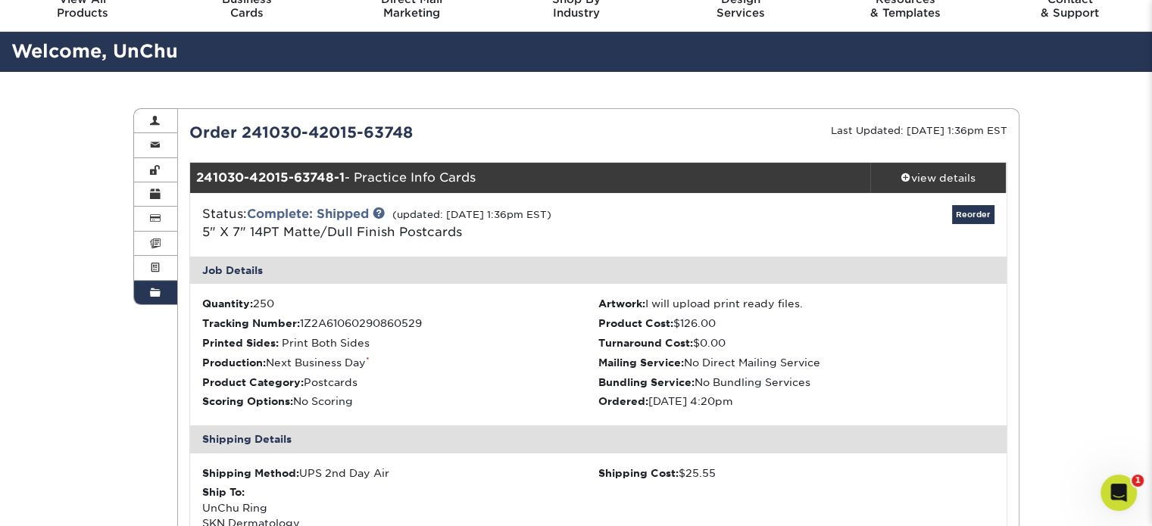
scroll to position [0, 0]
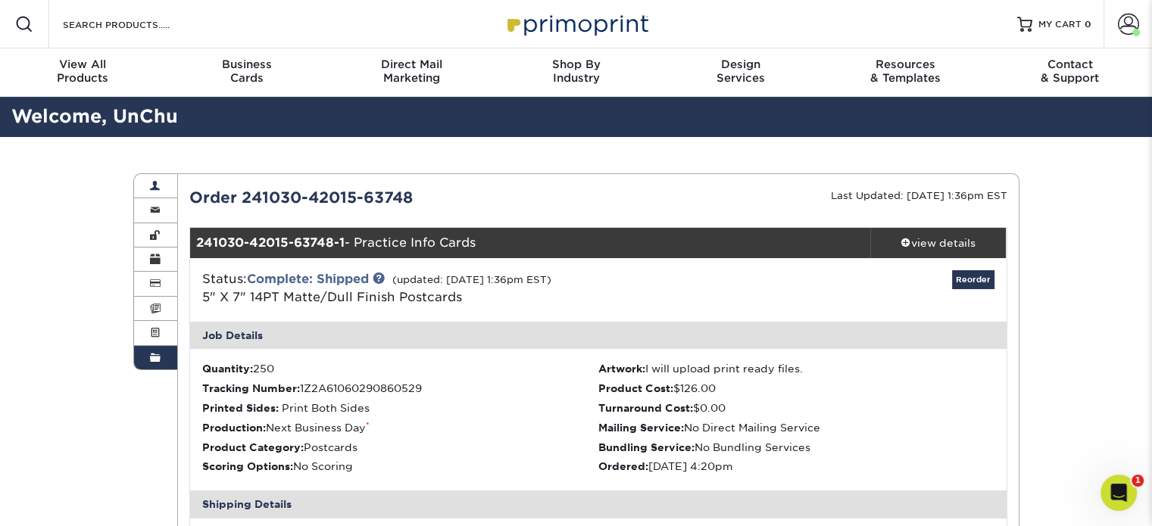
click at [160, 187] on span at bounding box center [155, 186] width 11 height 12
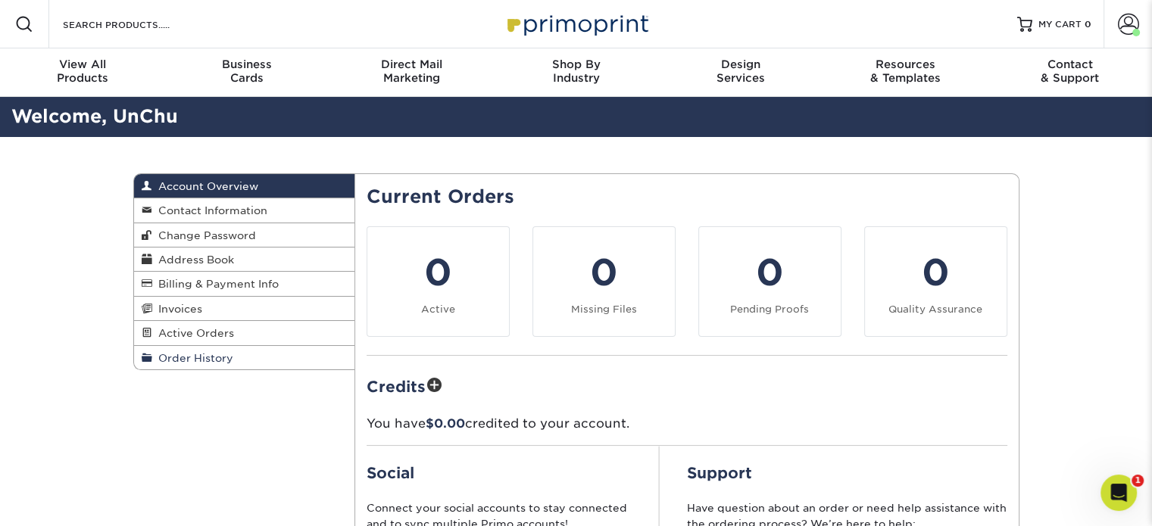
click at [218, 362] on span "Order History" at bounding box center [192, 358] width 81 height 12
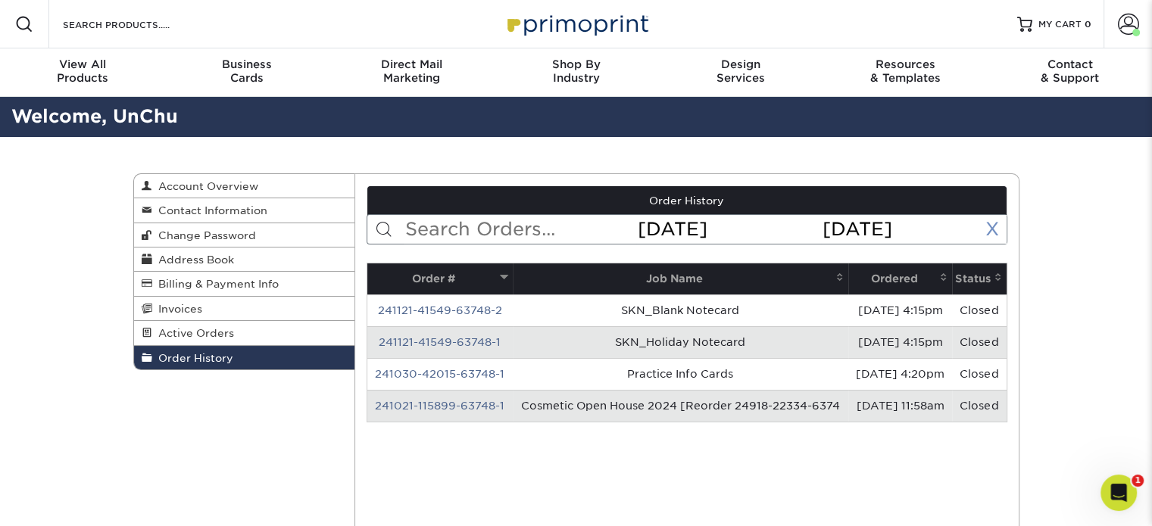
click at [991, 227] on link "X" at bounding box center [992, 229] width 14 height 22
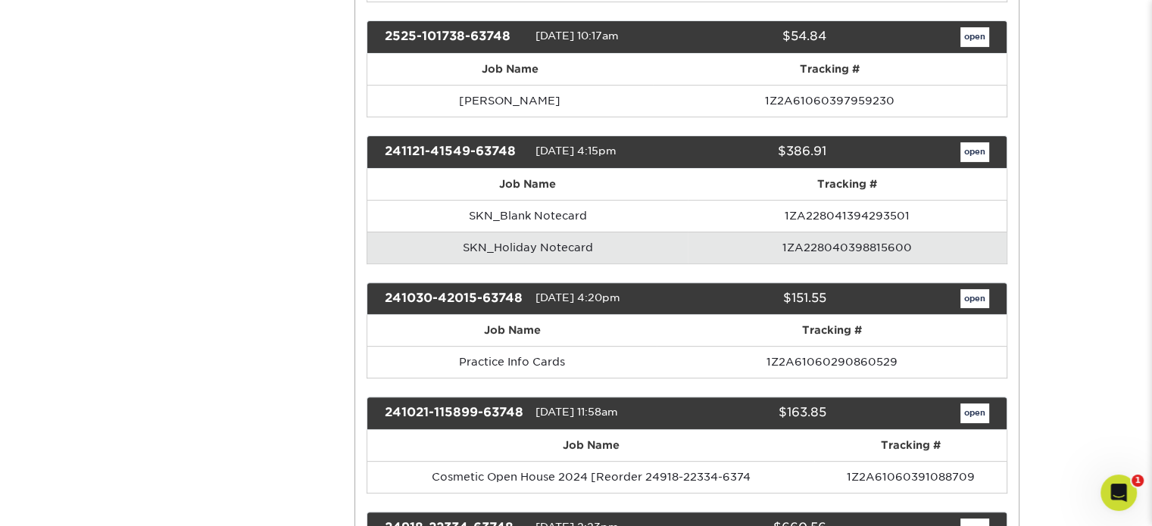
scroll to position [530, 0]
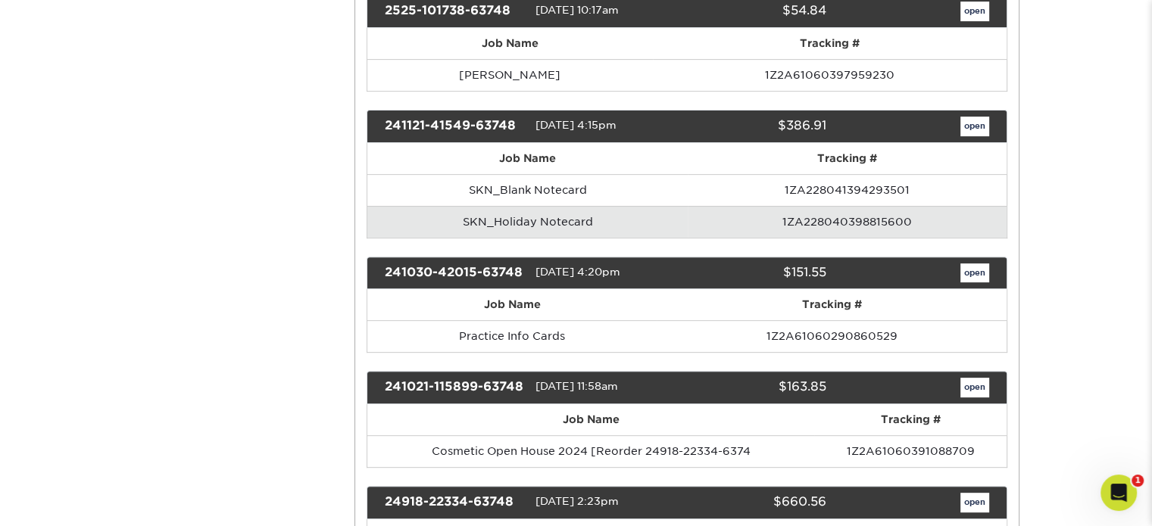
click at [546, 220] on td "SKN_Holiday Notecard" at bounding box center [527, 222] width 320 height 32
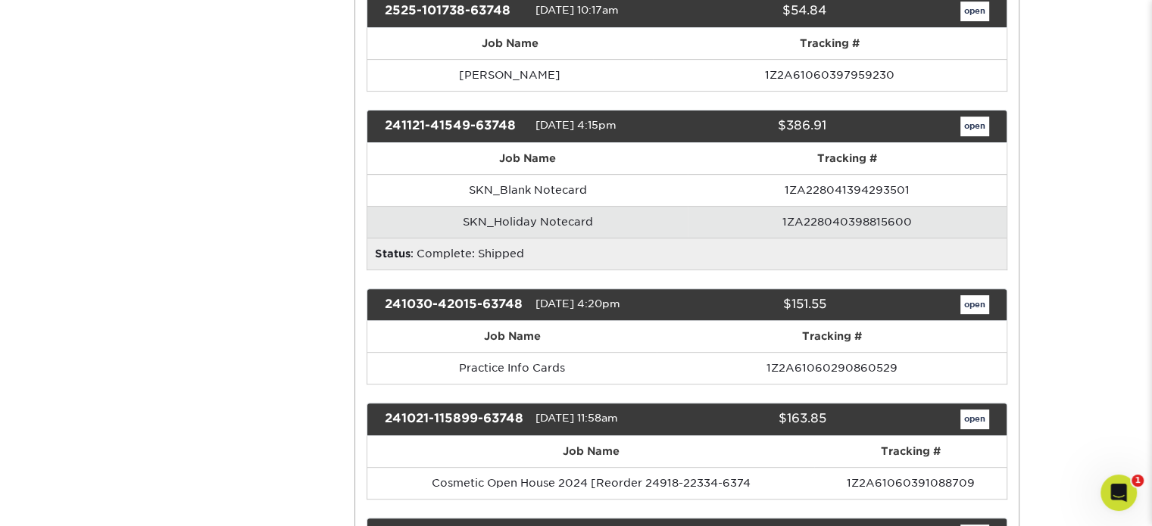
click at [819, 218] on td "1ZA228040398815600" at bounding box center [847, 222] width 319 height 32
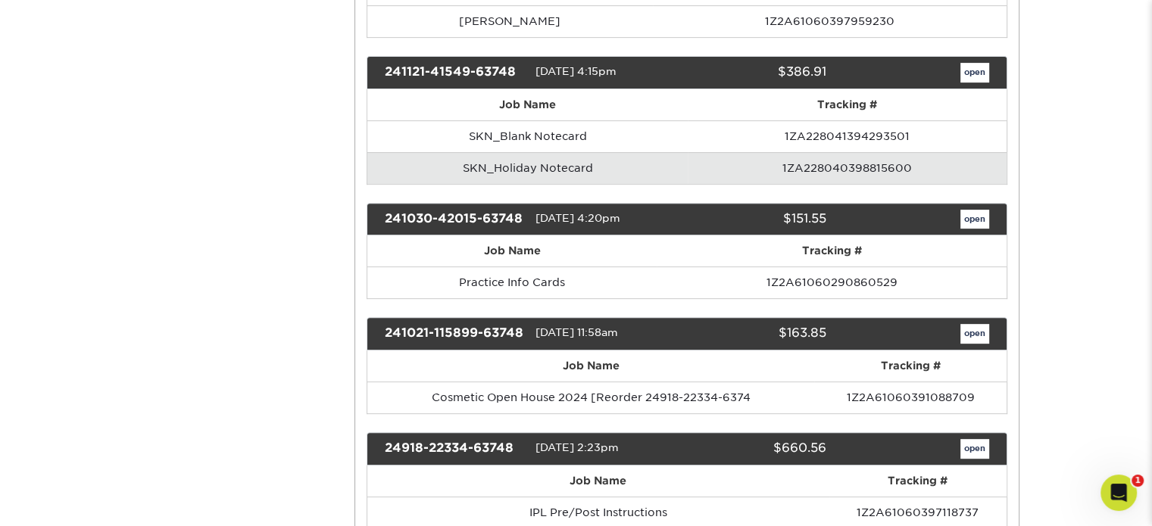
scroll to position [682, 0]
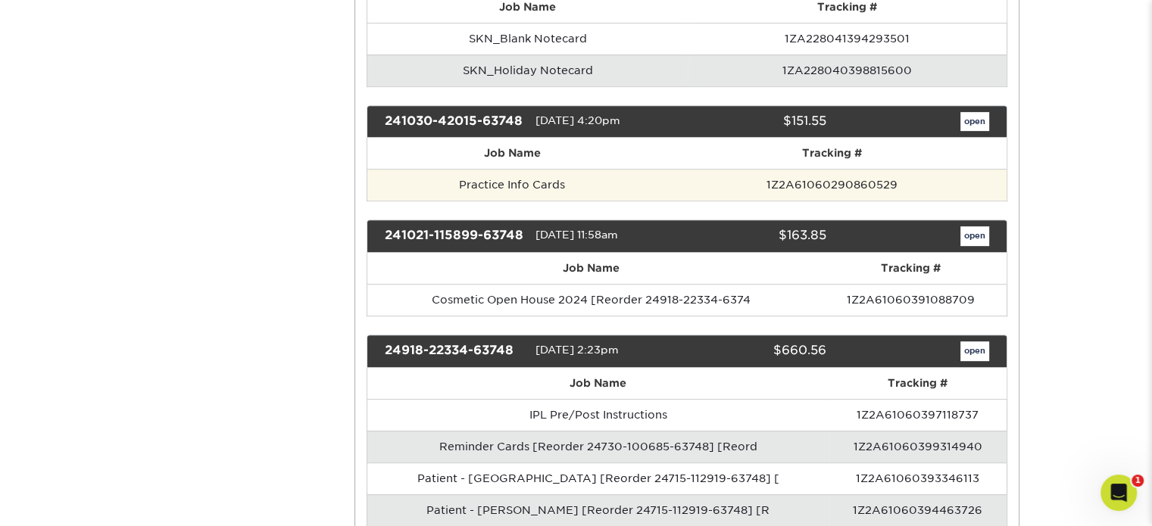
click at [545, 180] on td "Practice Info Cards" at bounding box center [511, 185] width 289 height 32
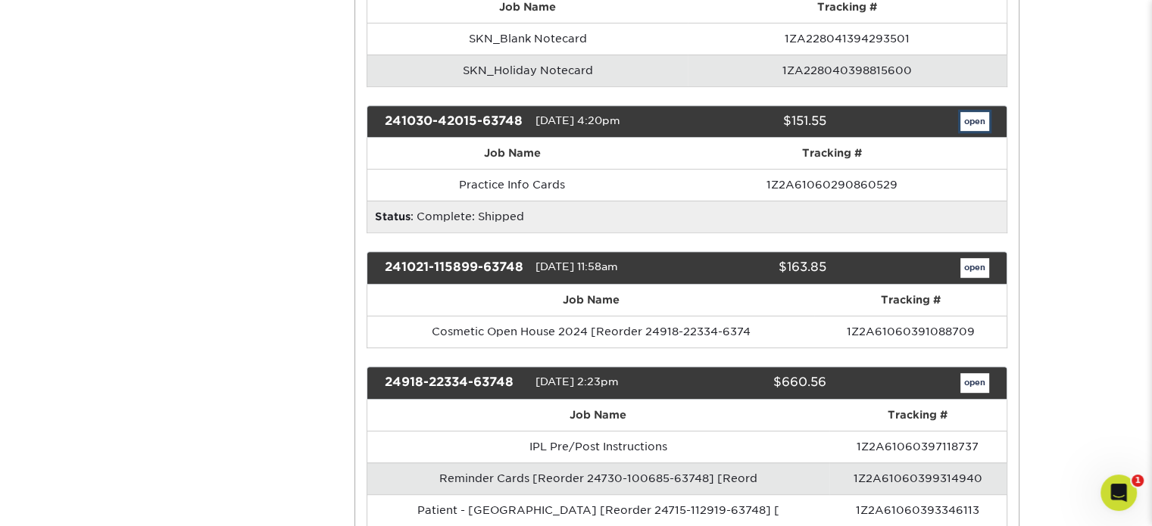
click at [979, 116] on link "open" at bounding box center [974, 122] width 29 height 20
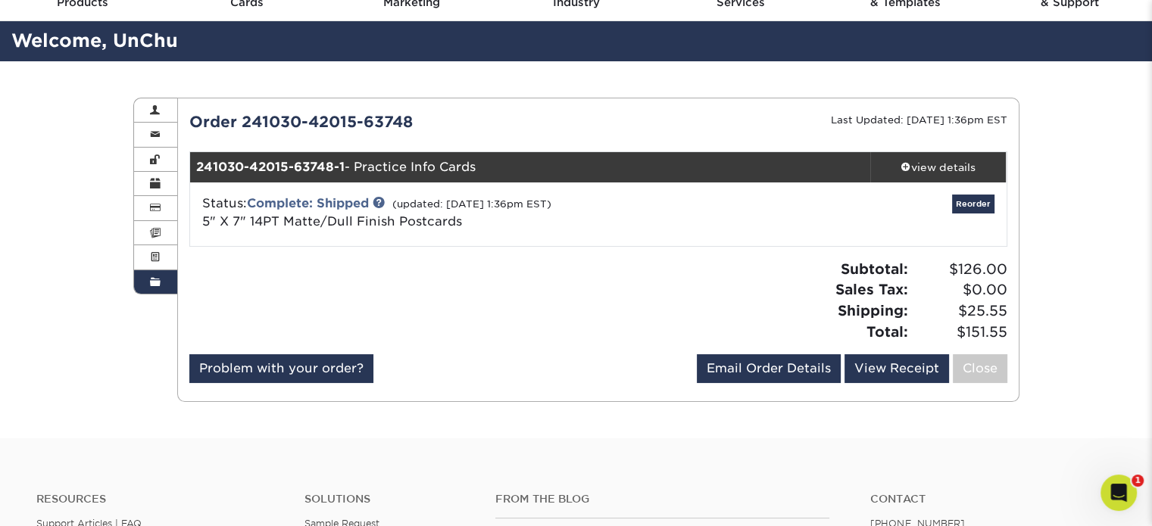
scroll to position [76, 0]
click at [931, 169] on div "view details" at bounding box center [938, 167] width 136 height 15
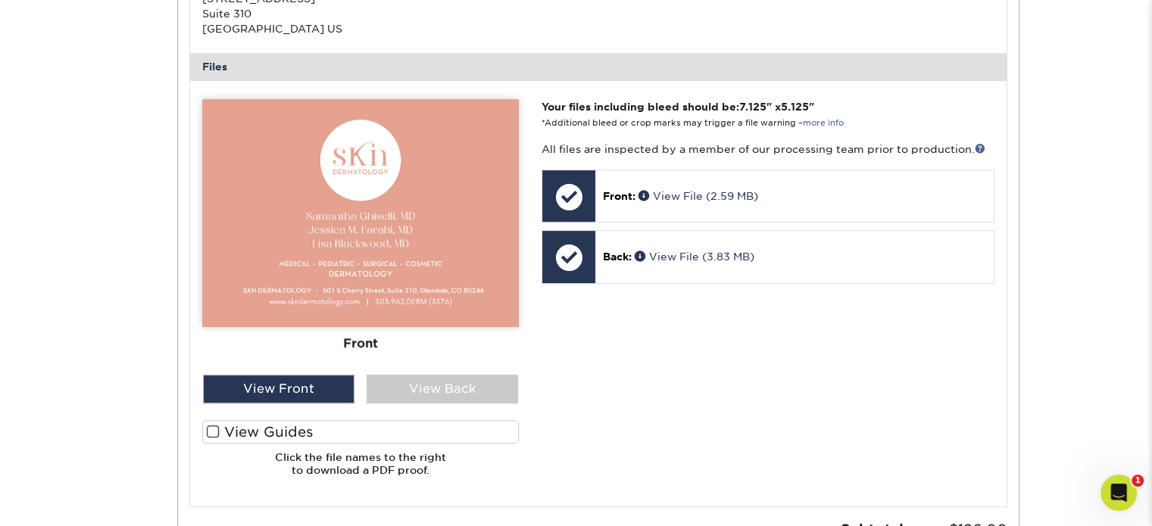
scroll to position [682, 0]
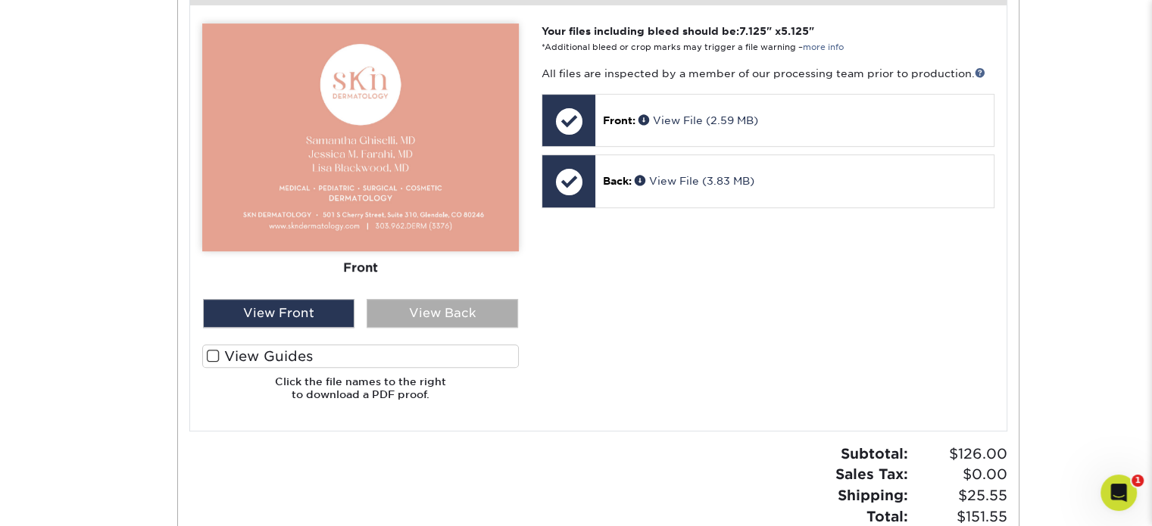
click at [417, 310] on div "View Back" at bounding box center [442, 313] width 151 height 29
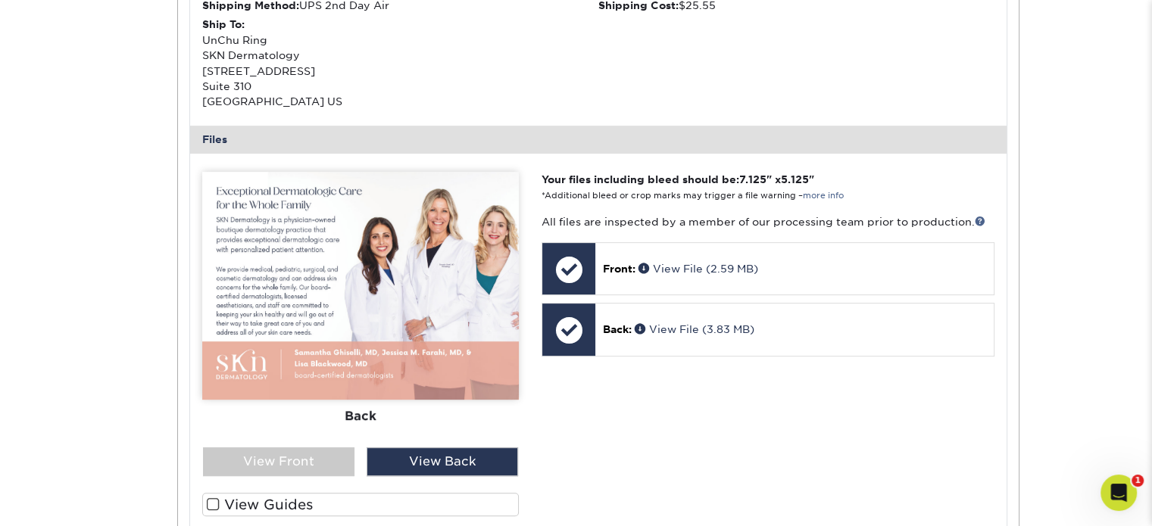
scroll to position [530, 0]
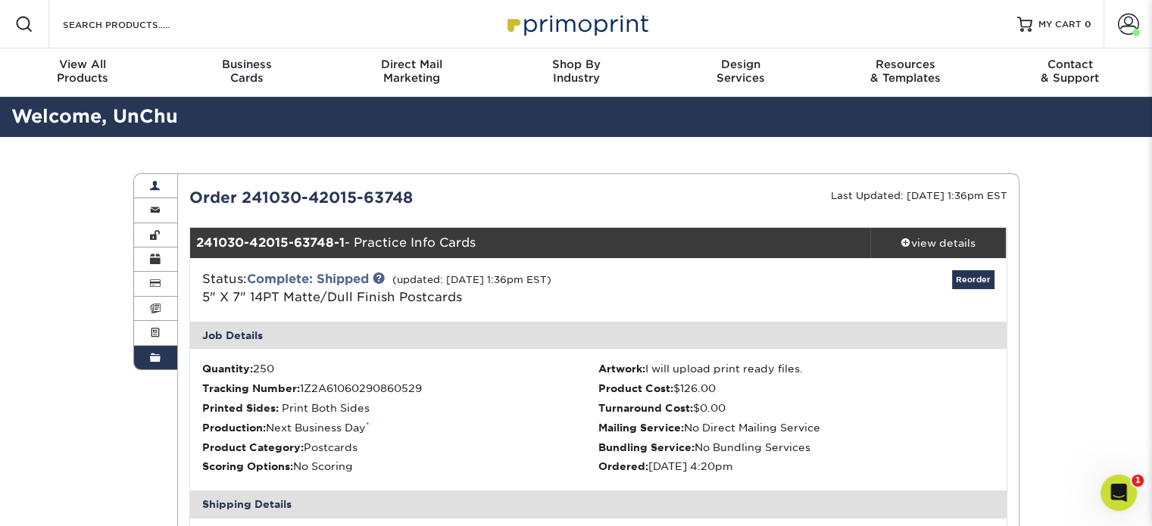
click at [161, 184] on link "Account Overview" at bounding box center [156, 186] width 44 height 24
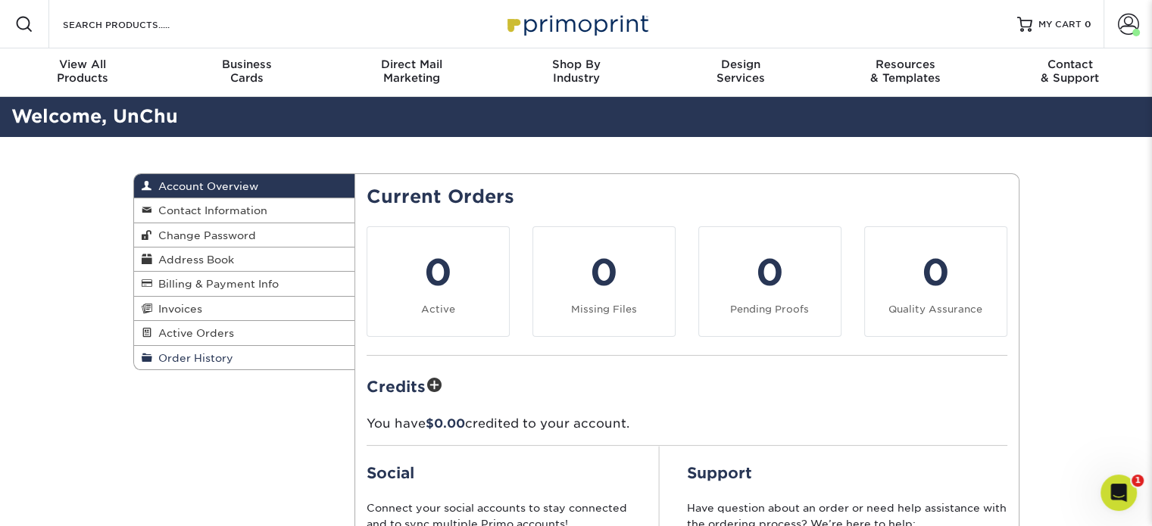
click at [194, 362] on span "Order History" at bounding box center [192, 358] width 81 height 12
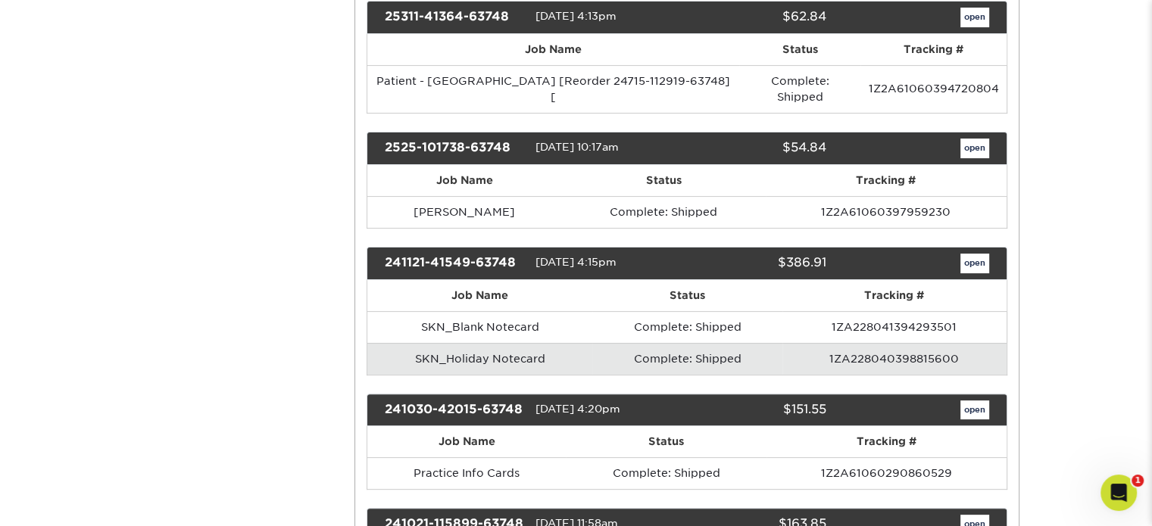
scroll to position [454, 0]
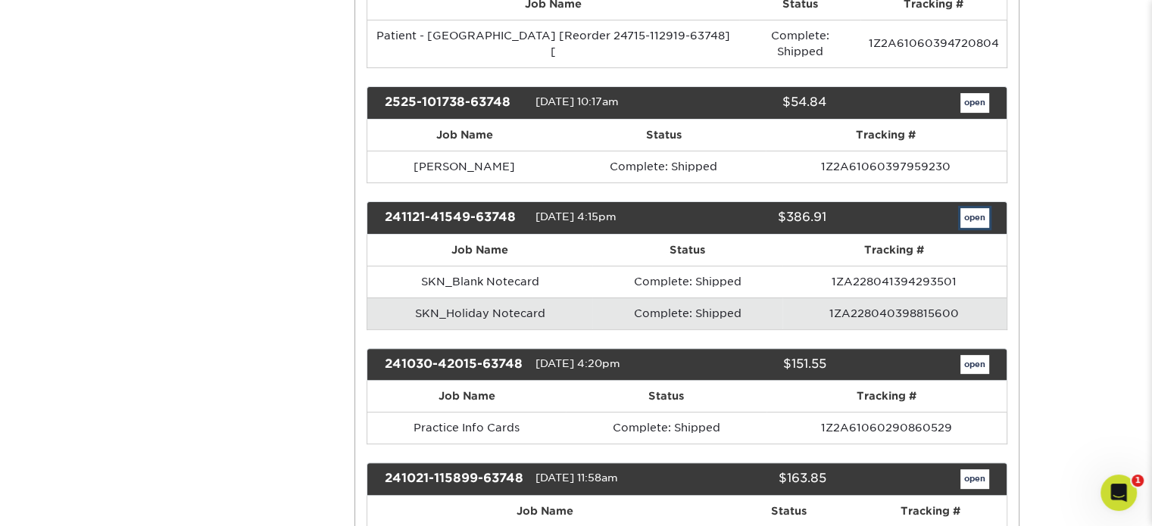
click at [981, 208] on link "open" at bounding box center [974, 218] width 29 height 20
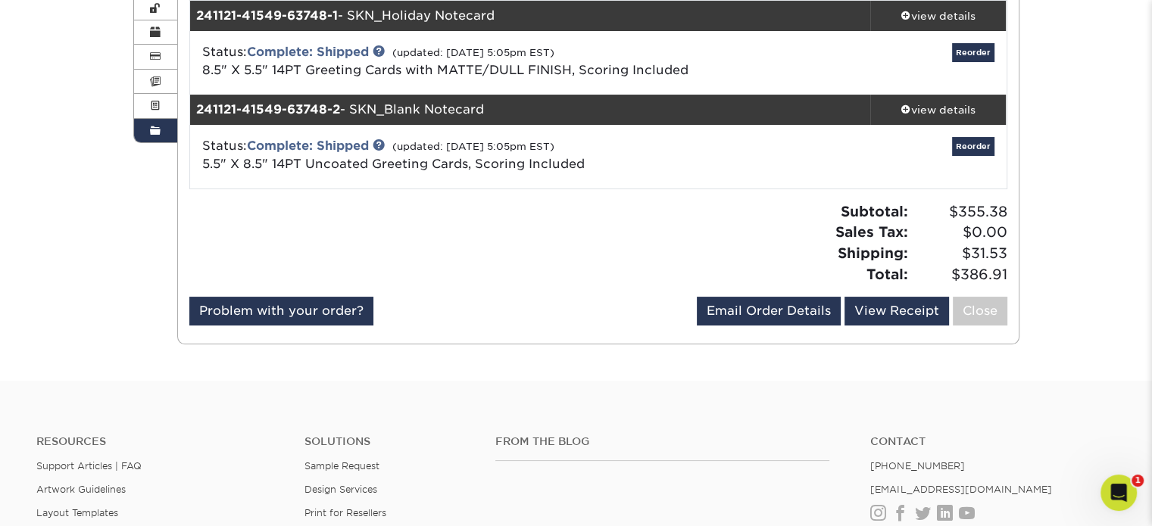
scroll to position [227, 0]
click at [941, 16] on div "view details" at bounding box center [938, 15] width 136 height 15
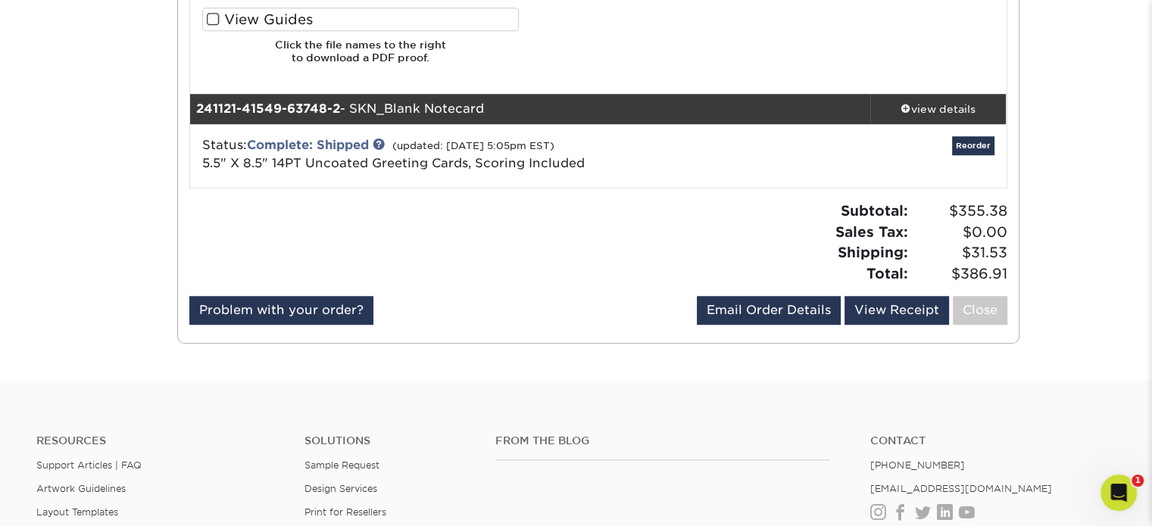
scroll to position [1288, 0]
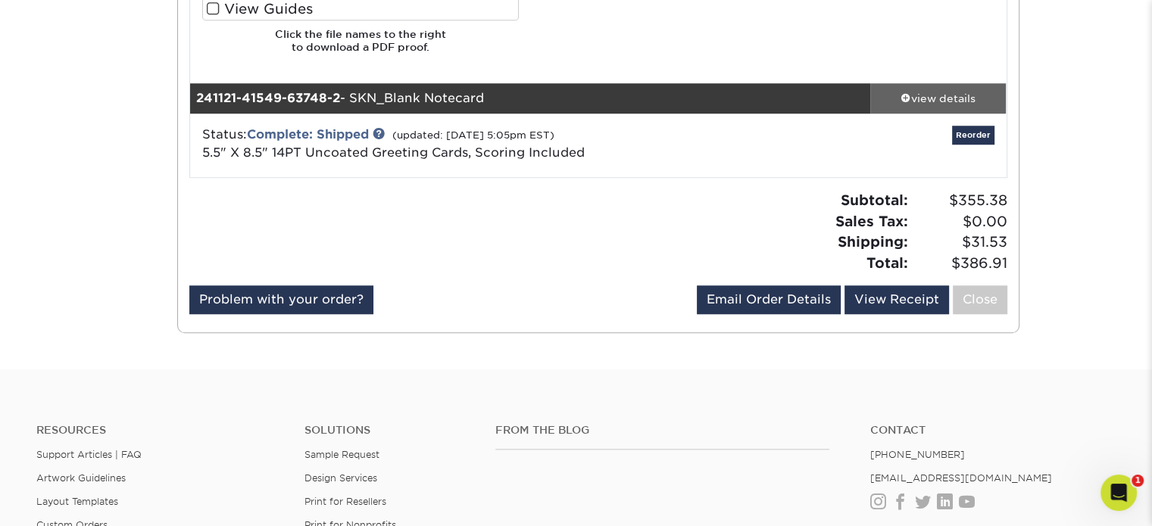
click at [955, 97] on div "view details" at bounding box center [938, 98] width 136 height 15
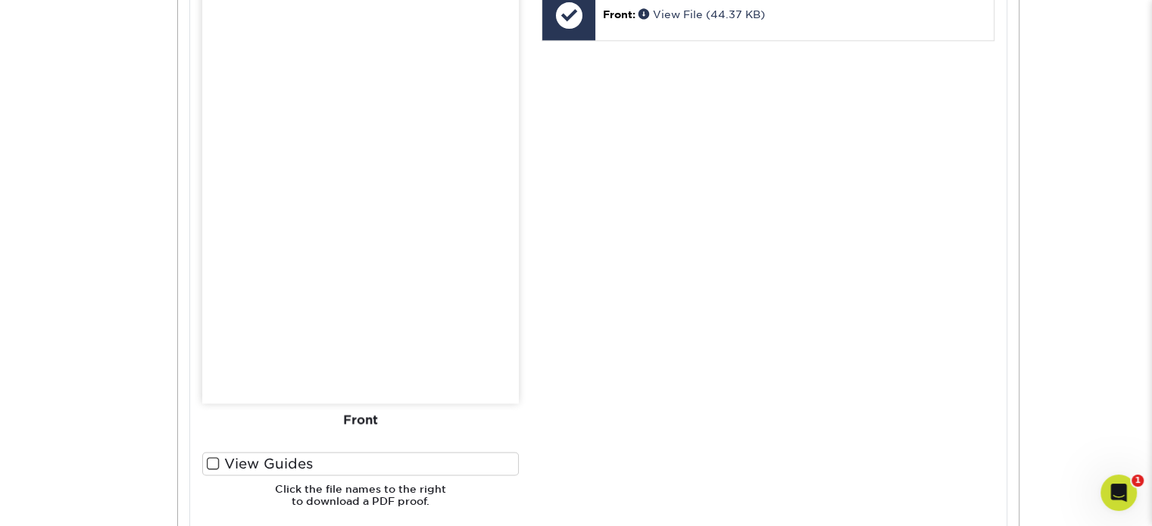
scroll to position [1818, 0]
